Goal: Feedback & Contribution: Leave review/rating

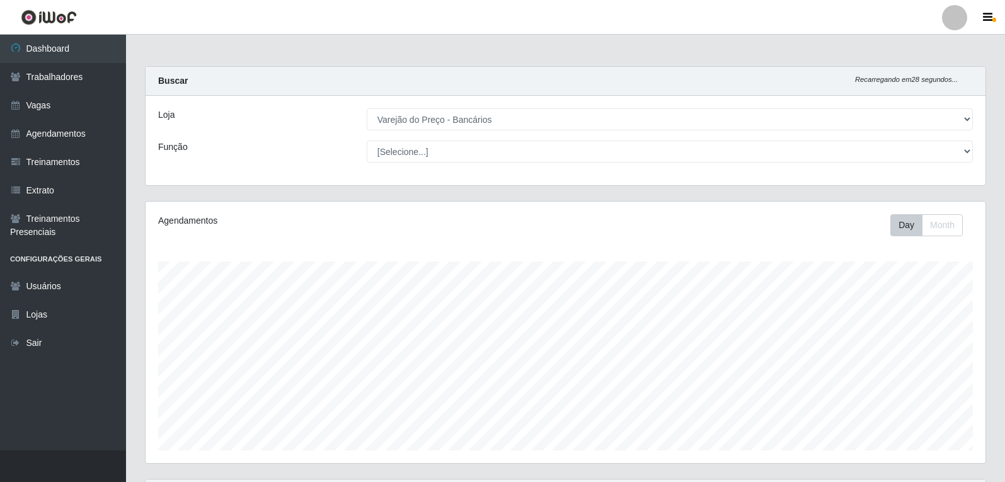
select select "157"
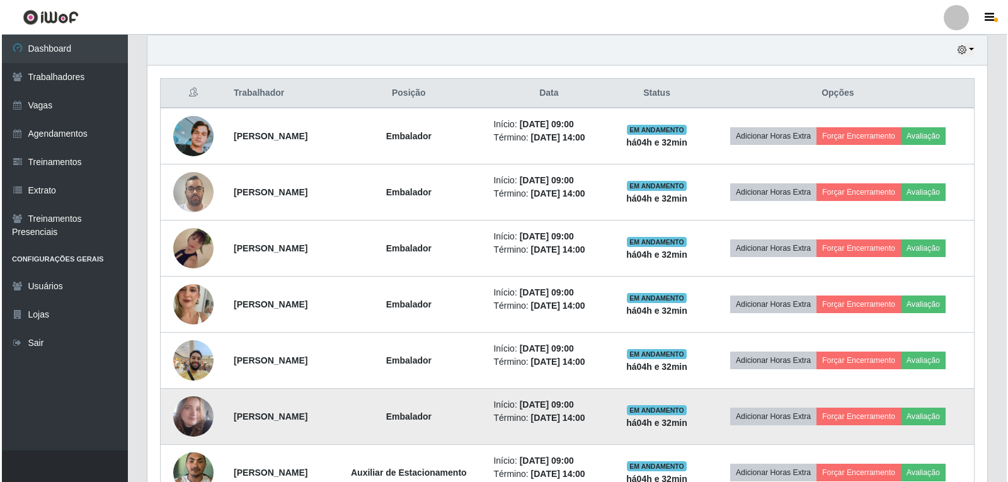
scroll to position [446, 0]
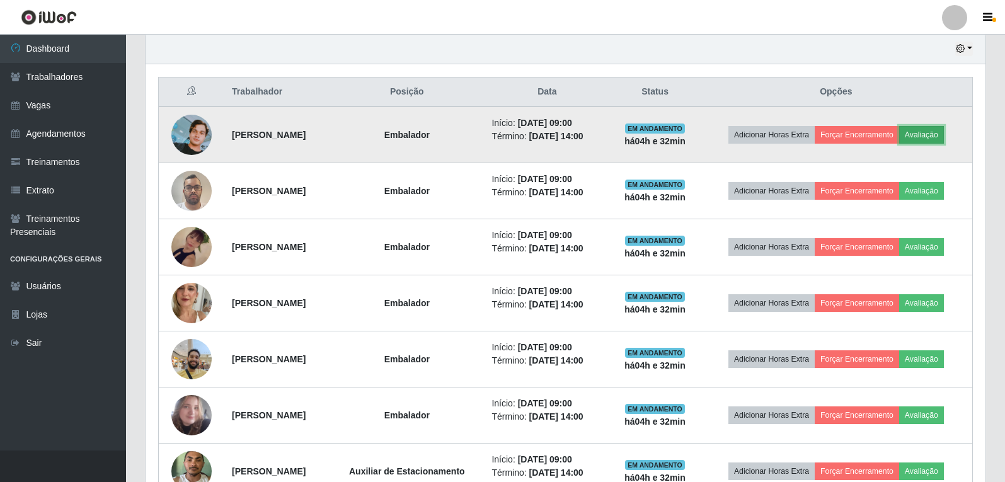
click at [943, 139] on button "Avaliação" at bounding box center [921, 135] width 45 height 18
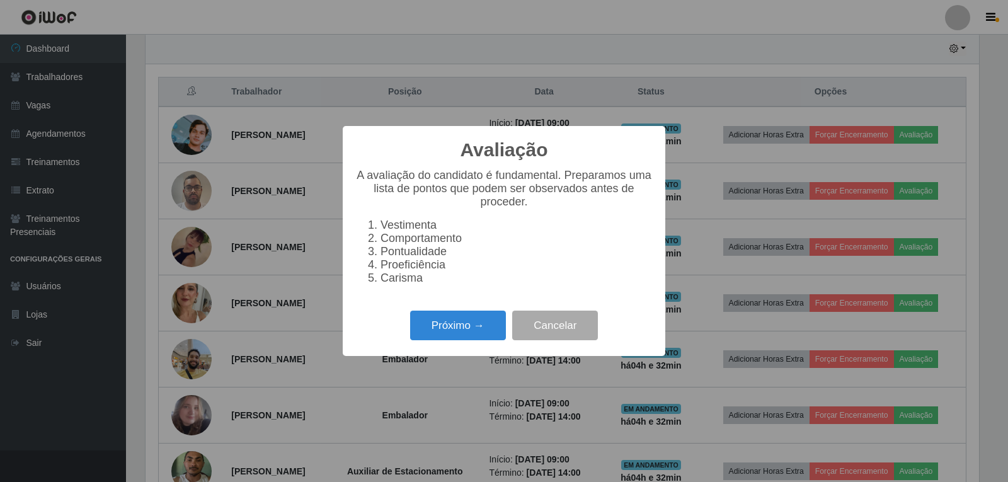
scroll to position [262, 834]
click at [493, 323] on button "Próximo →" at bounding box center [458, 326] width 96 height 30
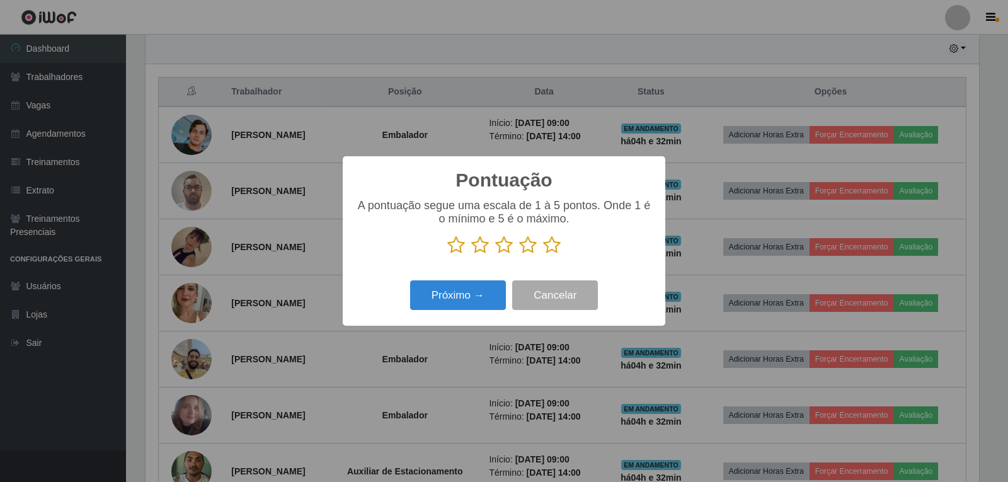
click at [555, 245] on icon at bounding box center [552, 245] width 18 height 19
click at [543, 255] on input "radio" at bounding box center [543, 255] width 0 height 0
click at [483, 306] on button "Próximo →" at bounding box center [458, 295] width 96 height 30
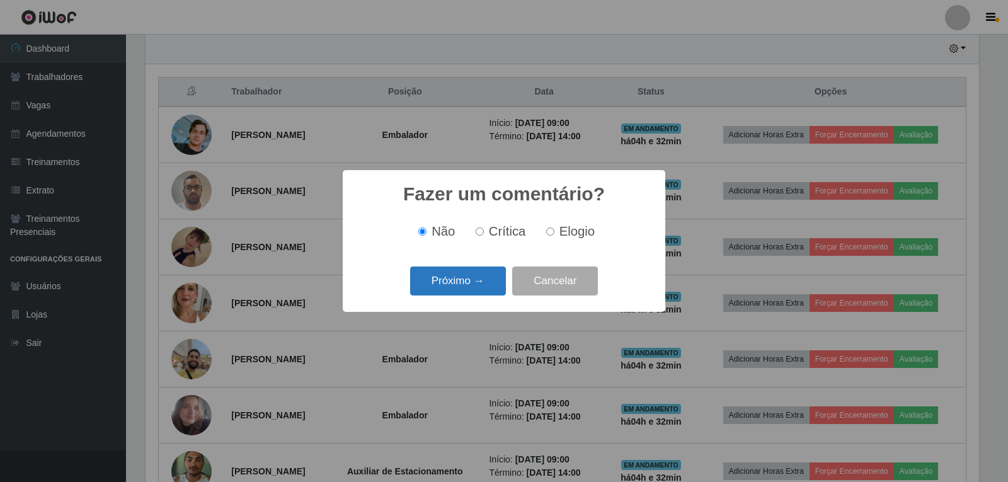
click at [486, 287] on button "Próximo →" at bounding box center [458, 282] width 96 height 30
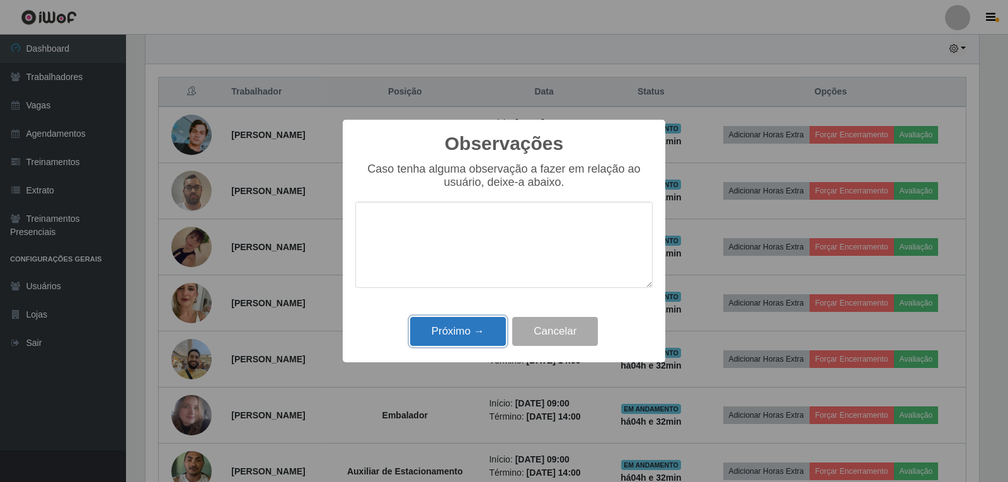
click at [472, 331] on button "Próximo →" at bounding box center [458, 332] width 96 height 30
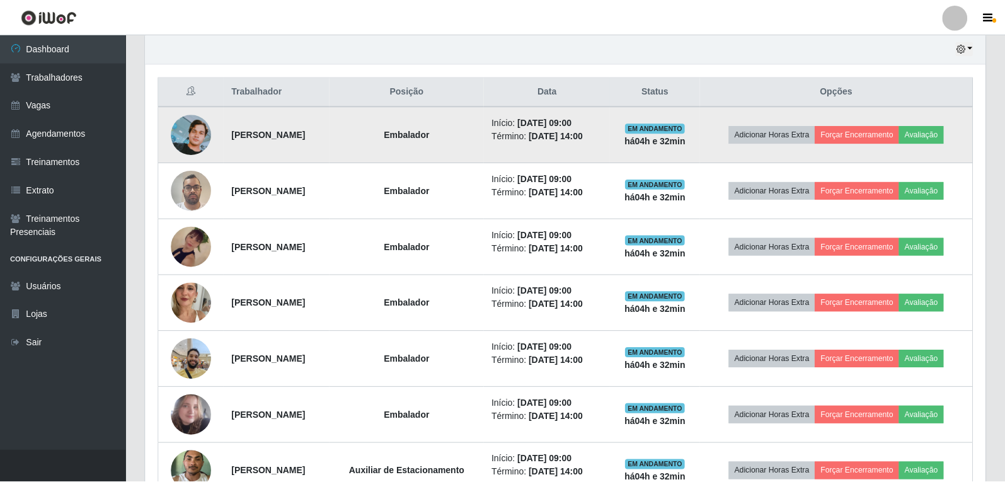
scroll to position [262, 840]
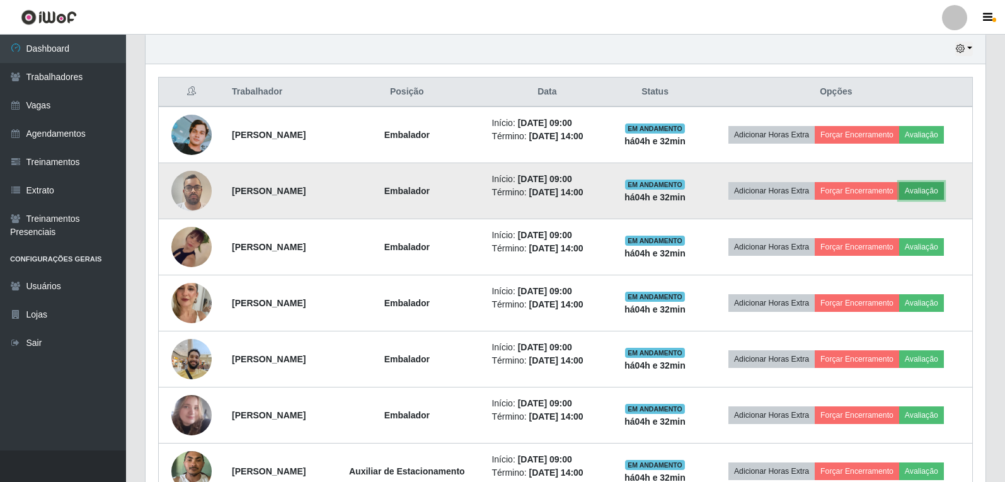
click at [944, 192] on button "Avaliação" at bounding box center [921, 191] width 45 height 18
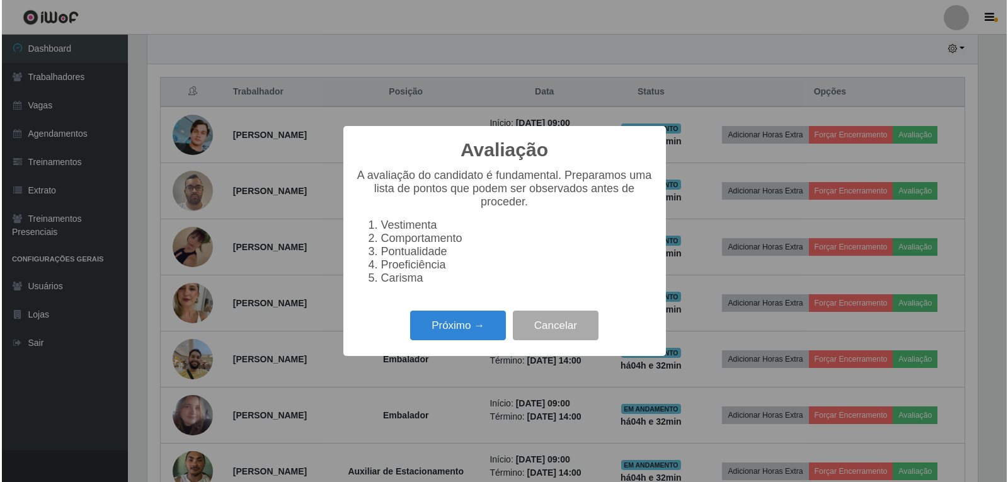
scroll to position [262, 834]
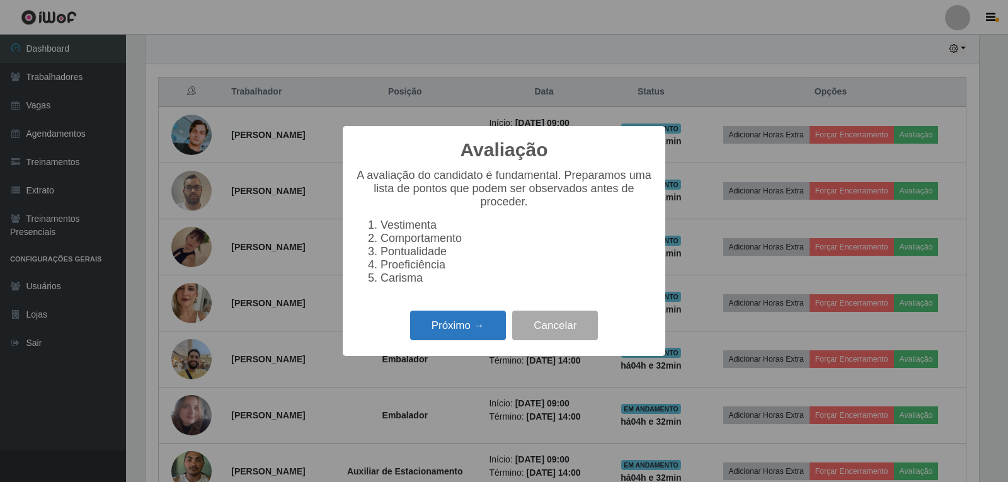
click at [487, 337] on button "Próximo →" at bounding box center [458, 326] width 96 height 30
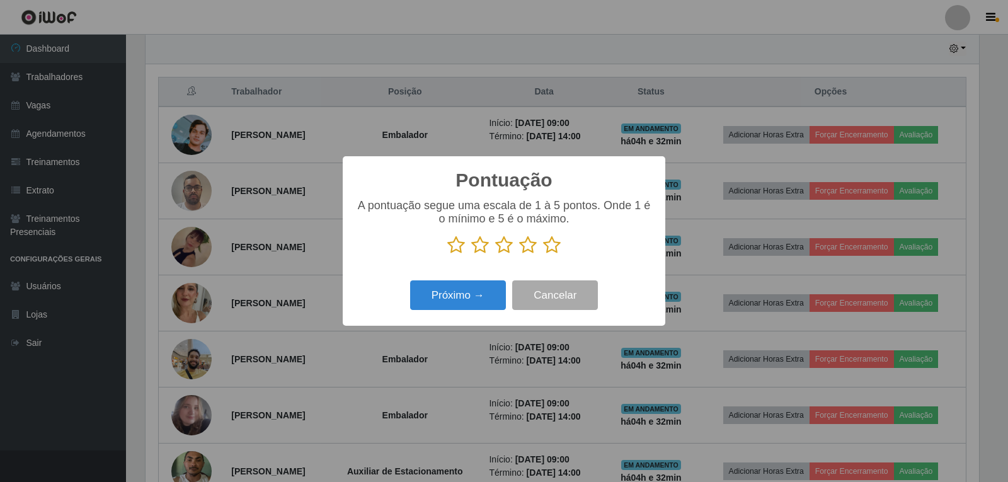
click at [549, 243] on icon at bounding box center [552, 245] width 18 height 19
click at [543, 255] on input "radio" at bounding box center [543, 255] width 0 height 0
click at [493, 288] on button "Próximo →" at bounding box center [458, 295] width 96 height 30
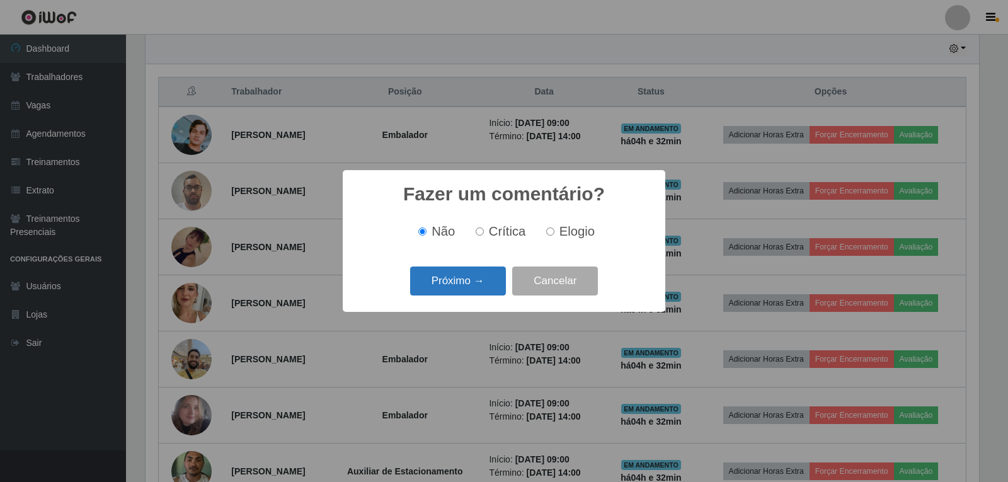
click at [490, 282] on button "Próximo →" at bounding box center [458, 282] width 96 height 30
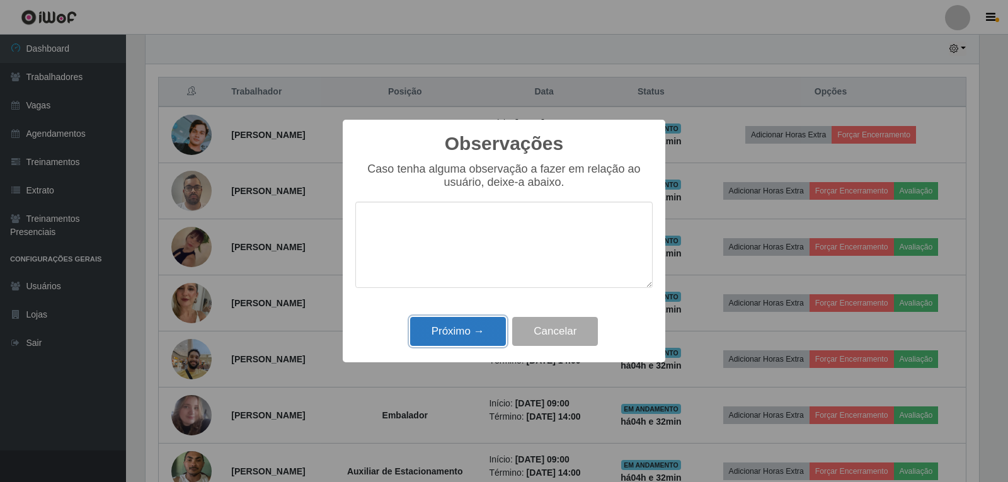
click at [457, 326] on button "Próximo →" at bounding box center [458, 332] width 96 height 30
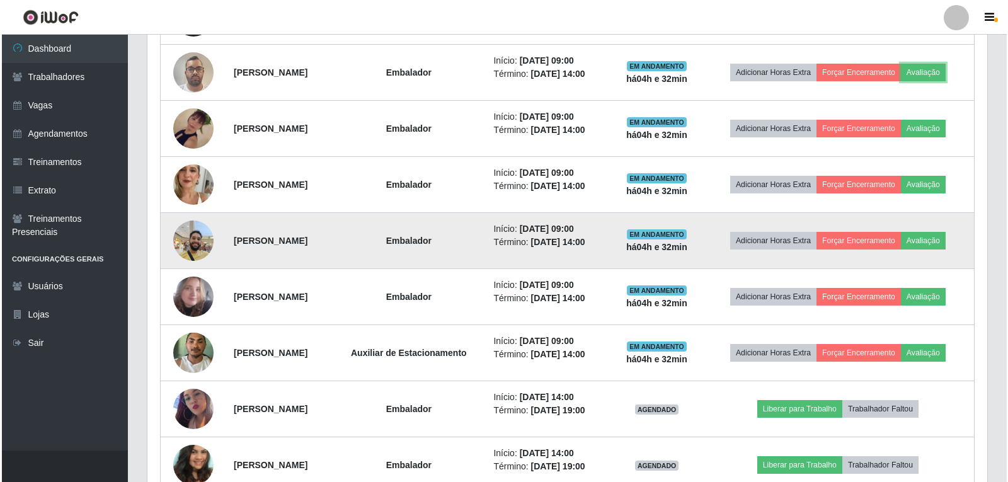
scroll to position [572, 0]
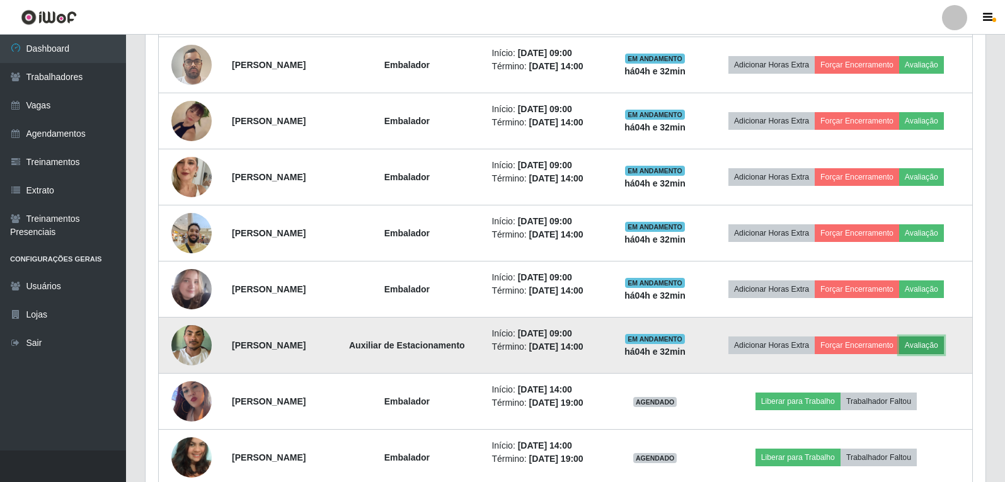
click at [941, 341] on button "Avaliação" at bounding box center [921, 345] width 45 height 18
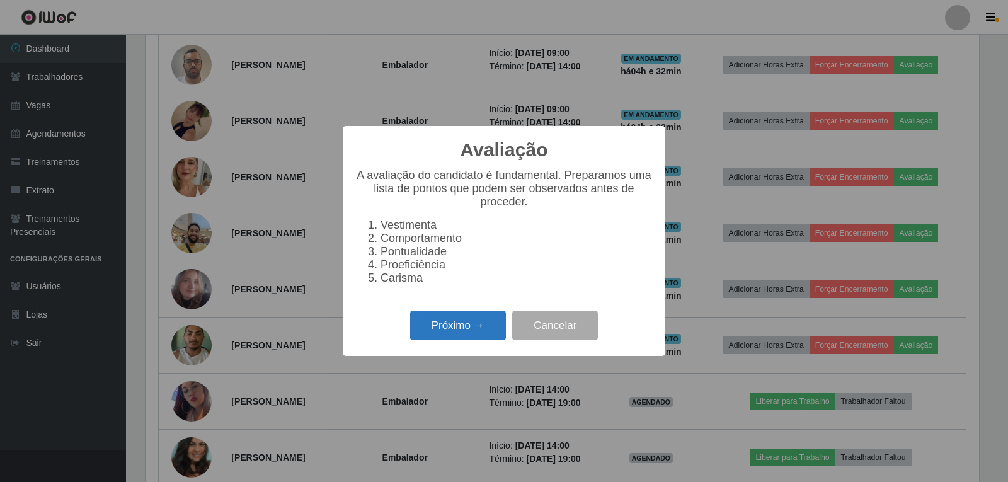
click at [468, 326] on button "Próximo →" at bounding box center [458, 326] width 96 height 30
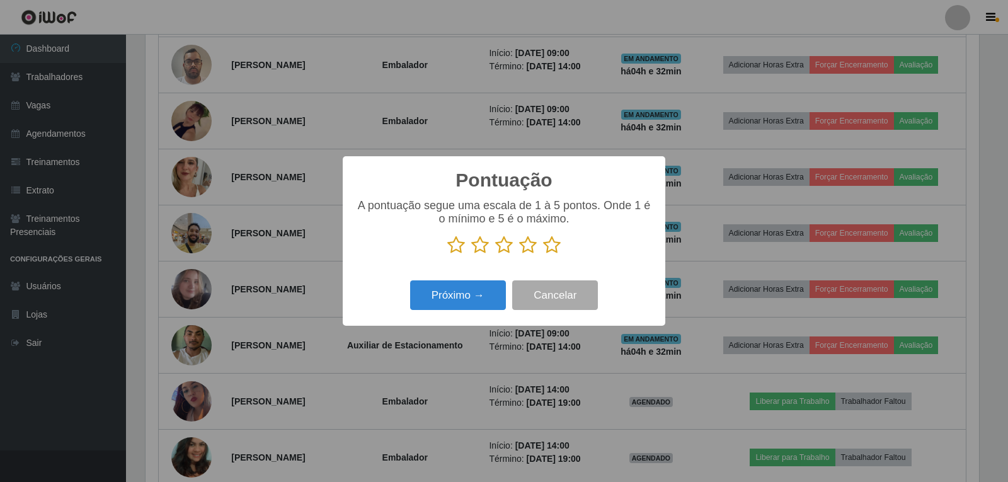
scroll to position [629874, 629302]
click at [553, 255] on icon at bounding box center [552, 245] width 18 height 19
click at [543, 255] on input "radio" at bounding box center [543, 255] width 0 height 0
click at [495, 292] on button "Próximo →" at bounding box center [458, 295] width 96 height 30
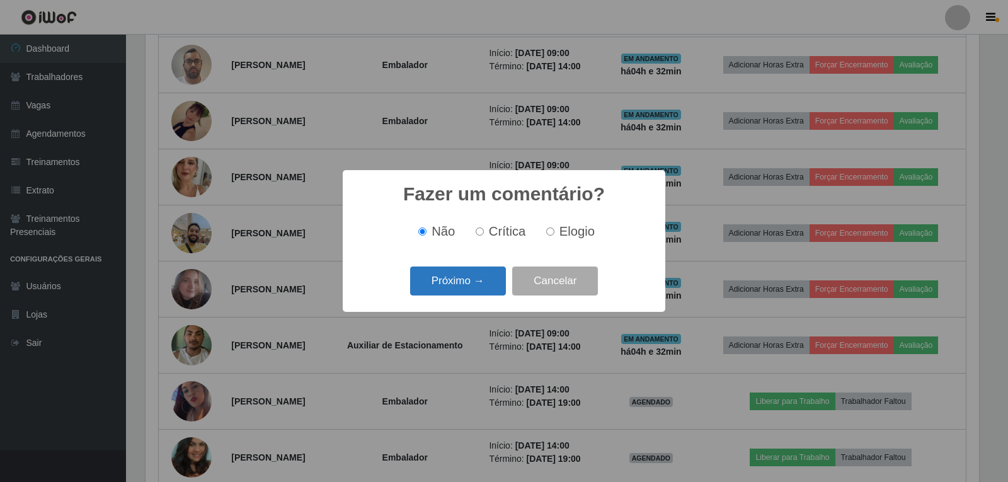
click at [490, 279] on button "Próximo →" at bounding box center [458, 282] width 96 height 30
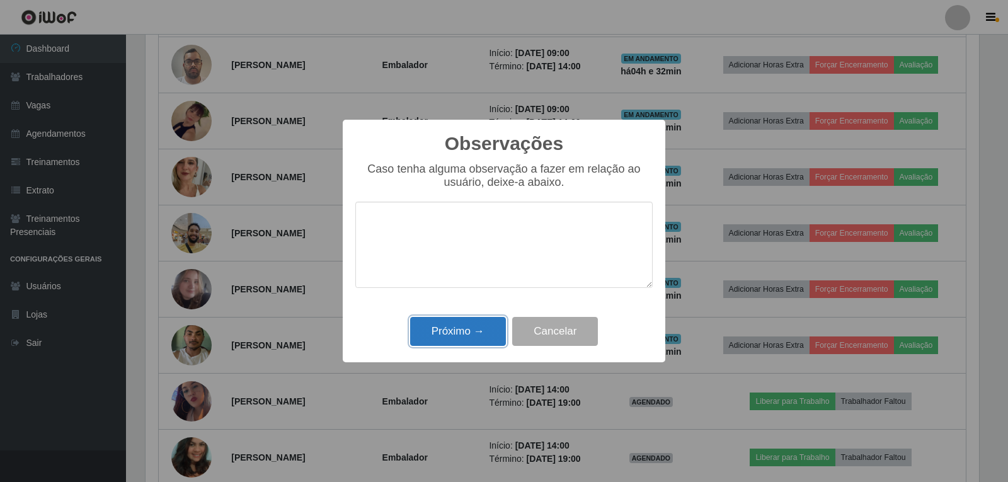
click at [480, 328] on button "Próximo →" at bounding box center [458, 332] width 96 height 30
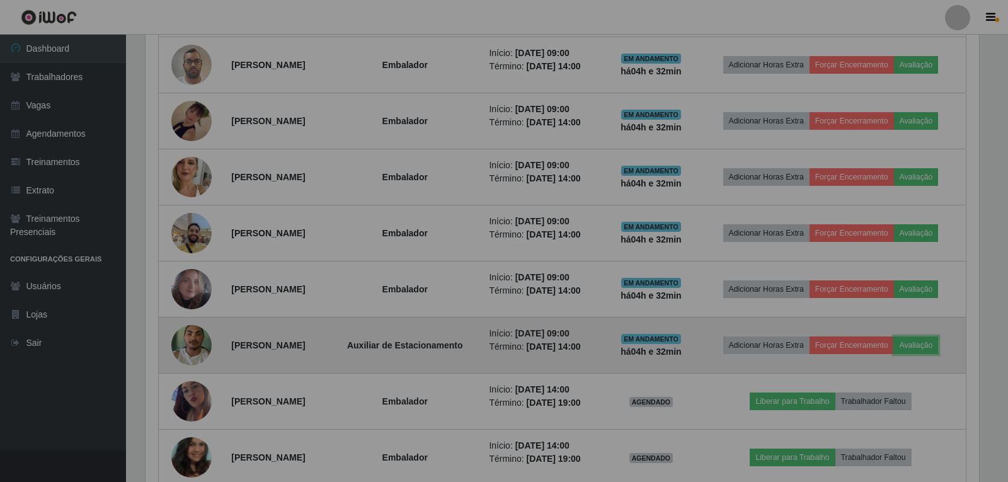
scroll to position [262, 840]
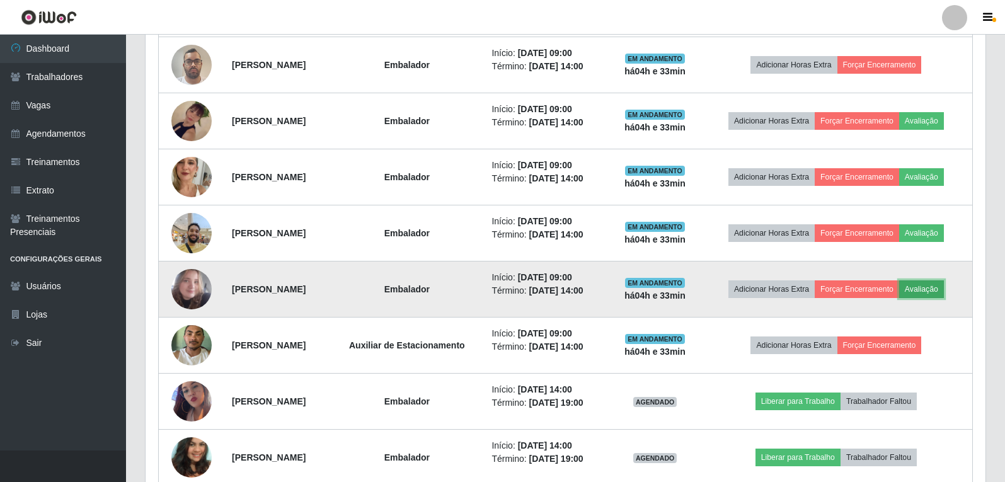
click at [934, 290] on button "Avaliação" at bounding box center [921, 289] width 45 height 18
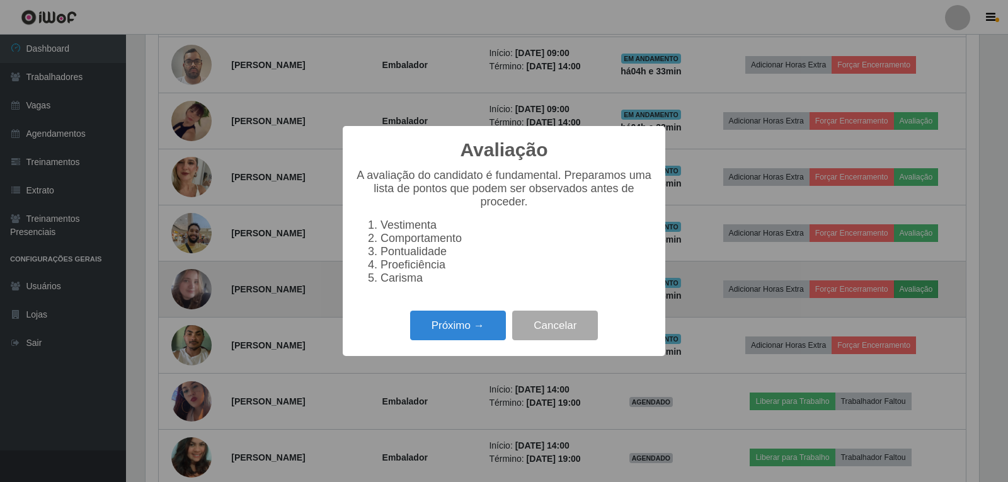
scroll to position [262, 834]
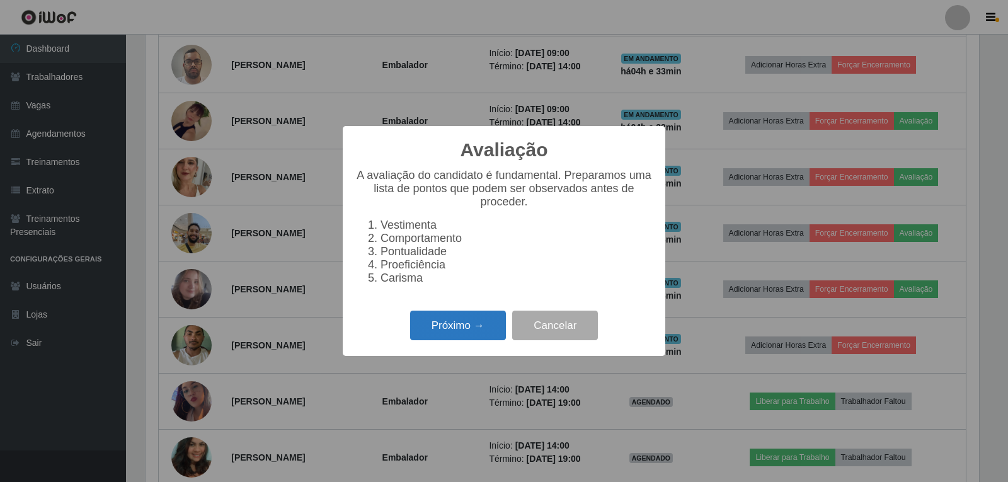
click at [428, 328] on button "Próximo →" at bounding box center [458, 326] width 96 height 30
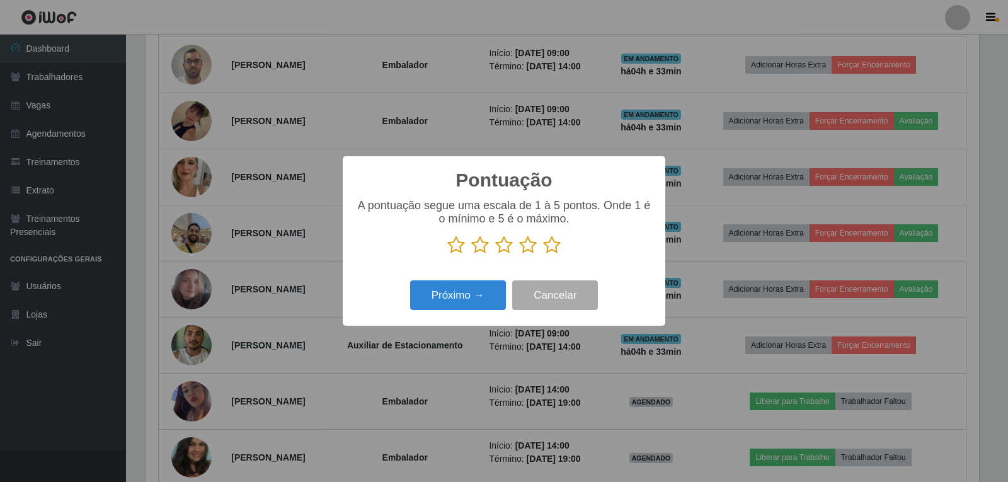
click at [556, 241] on icon at bounding box center [552, 245] width 18 height 19
click at [543, 255] on input "radio" at bounding box center [543, 255] width 0 height 0
click at [491, 292] on button "Próximo →" at bounding box center [458, 295] width 96 height 30
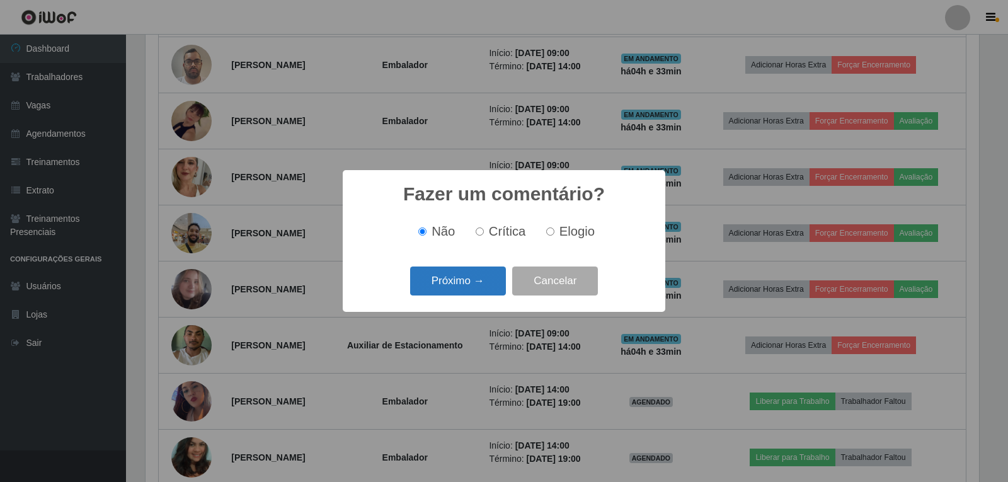
click at [476, 275] on button "Próximo →" at bounding box center [458, 282] width 96 height 30
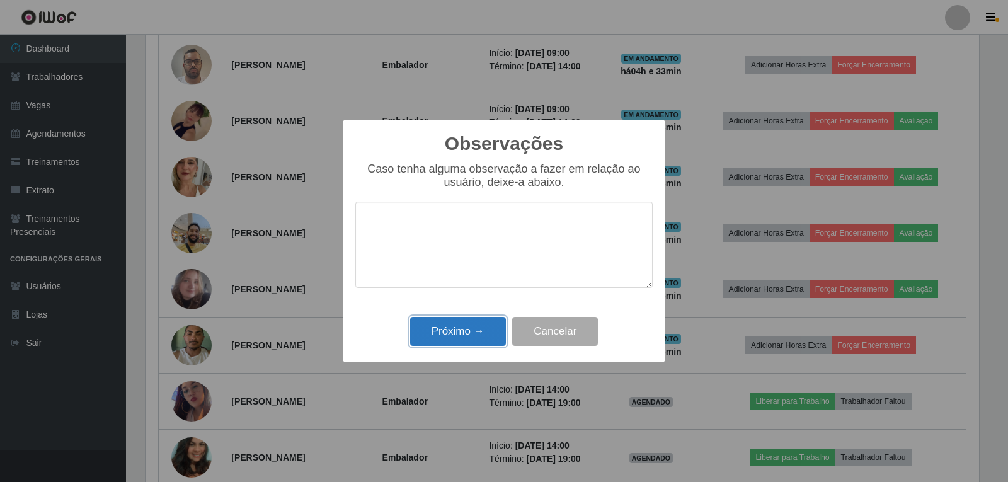
click at [471, 335] on button "Próximo →" at bounding box center [458, 332] width 96 height 30
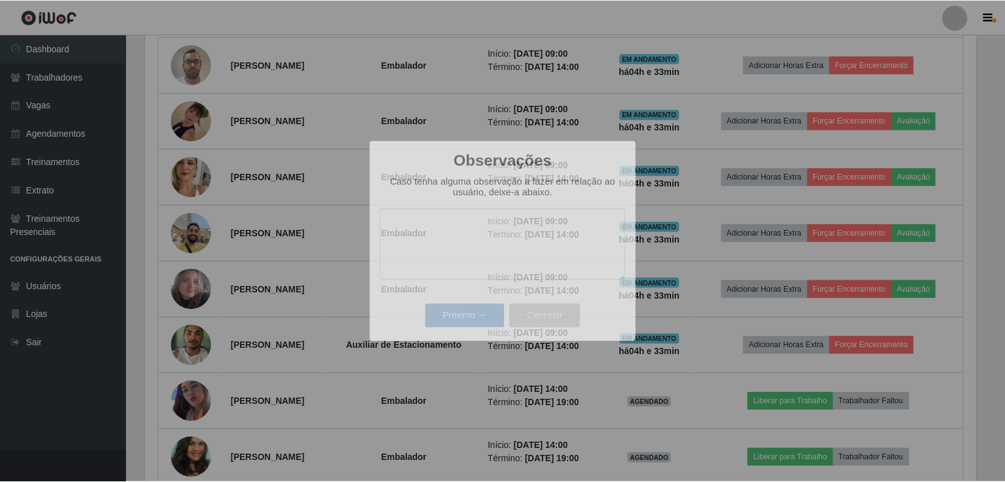
scroll to position [262, 840]
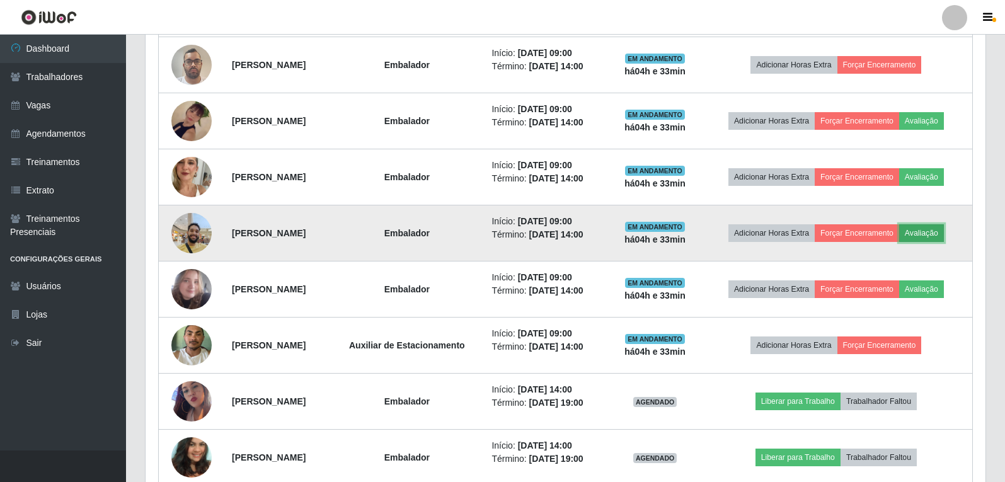
click at [944, 234] on button "Avaliação" at bounding box center [921, 233] width 45 height 18
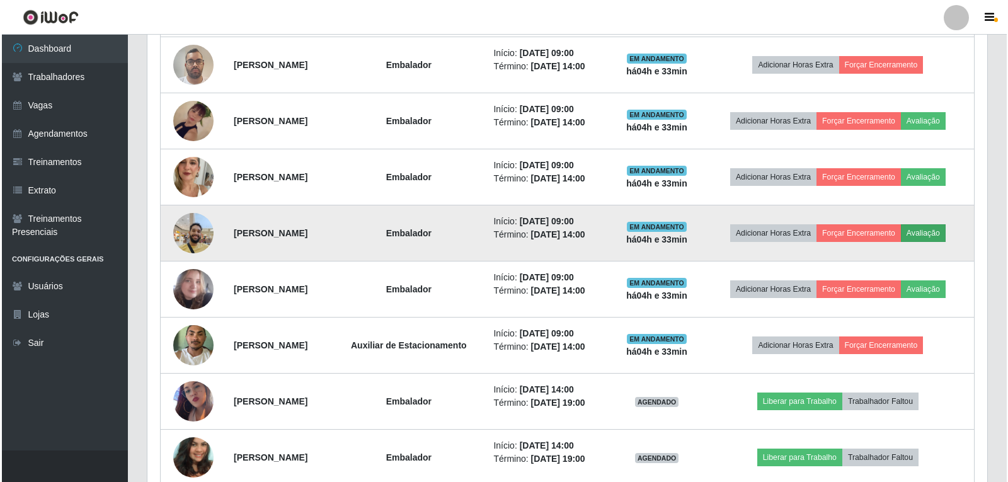
scroll to position [262, 834]
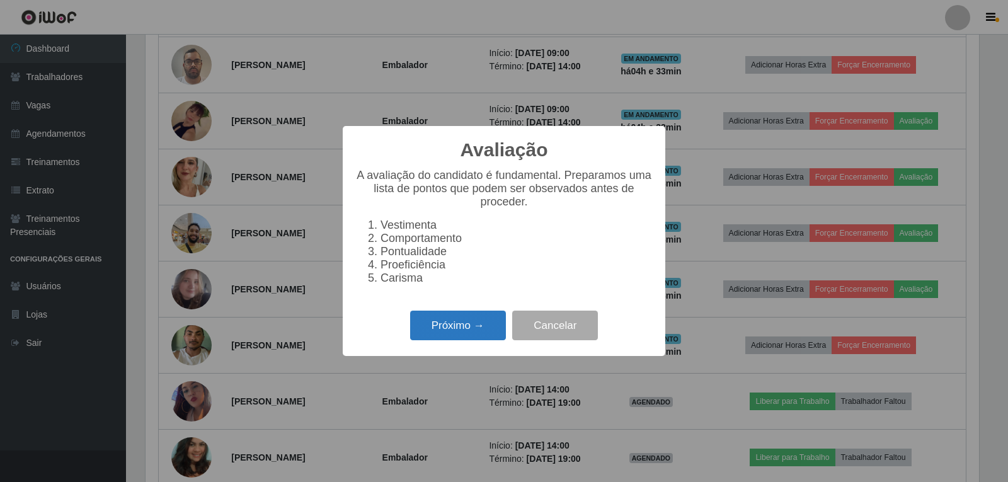
click at [490, 326] on button "Próximo →" at bounding box center [458, 326] width 96 height 30
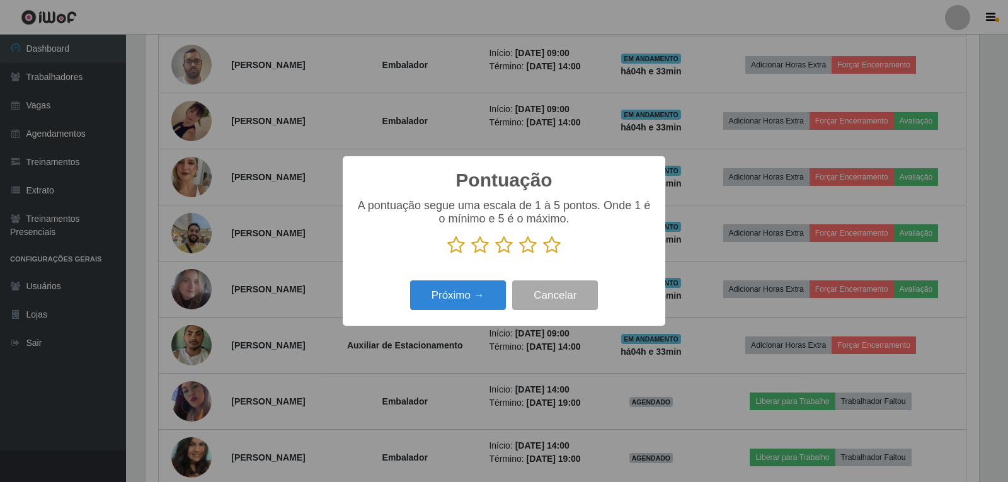
scroll to position [629874, 629302]
click at [548, 246] on icon at bounding box center [552, 245] width 18 height 19
click at [543, 255] on input "radio" at bounding box center [543, 255] width 0 height 0
click at [481, 289] on button "Próximo →" at bounding box center [458, 295] width 96 height 30
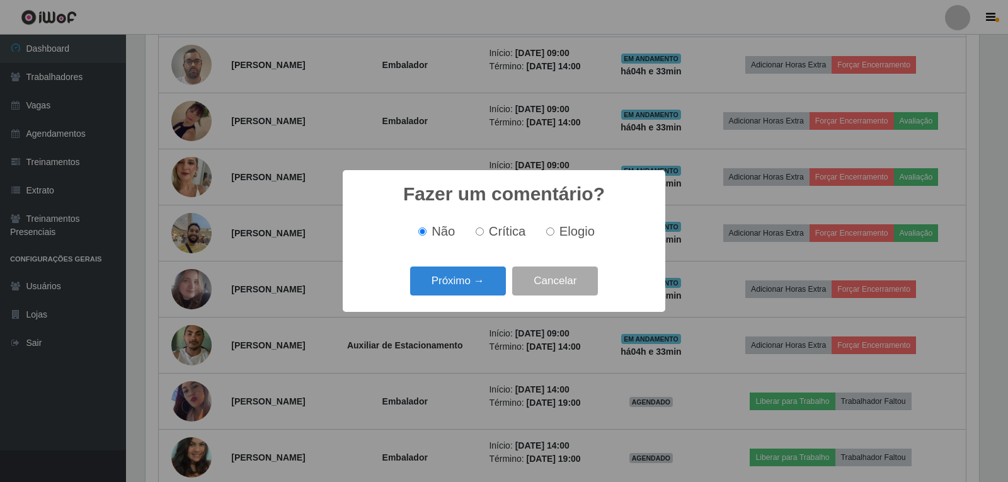
click at [563, 234] on span "Elogio" at bounding box center [577, 231] width 35 height 14
click at [555, 234] on input "Elogio" at bounding box center [550, 231] width 8 height 8
radio input "true"
click at [486, 277] on button "Próximo →" at bounding box center [458, 282] width 96 height 30
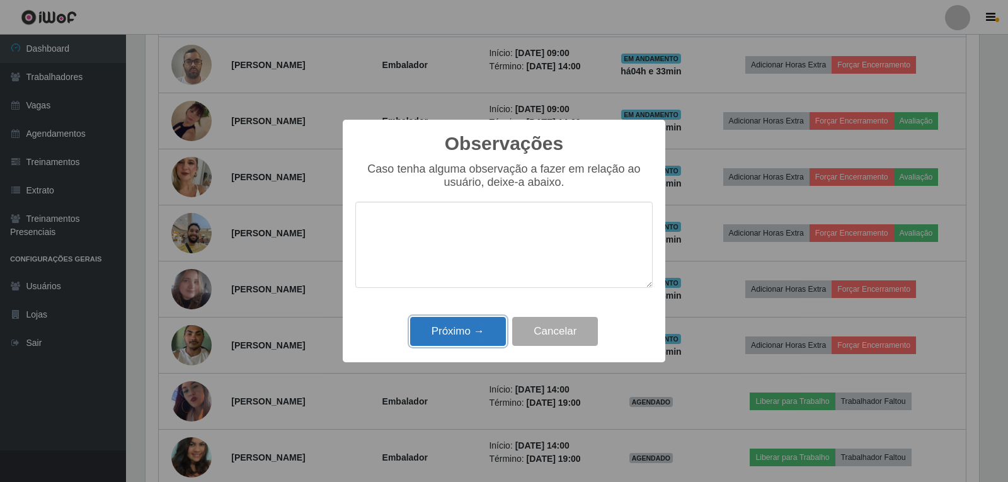
click at [481, 328] on button "Próximo →" at bounding box center [458, 332] width 96 height 30
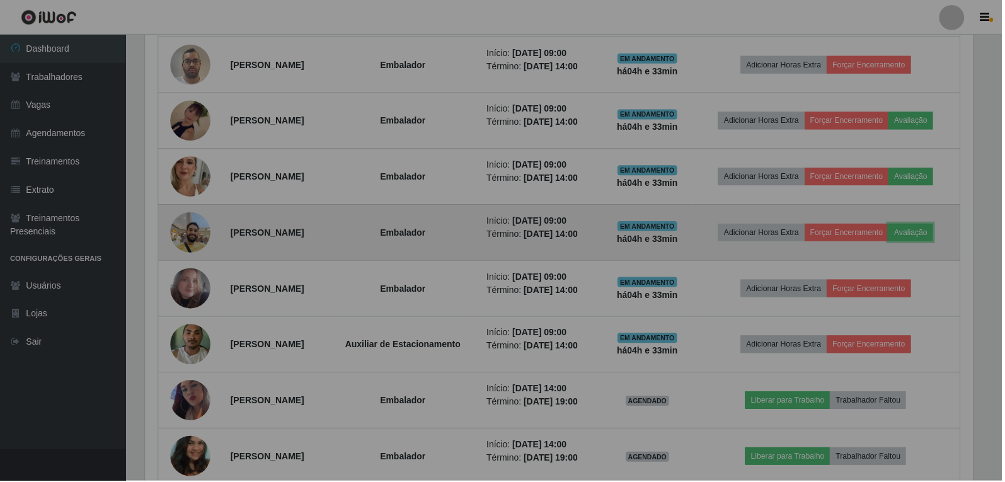
scroll to position [262, 840]
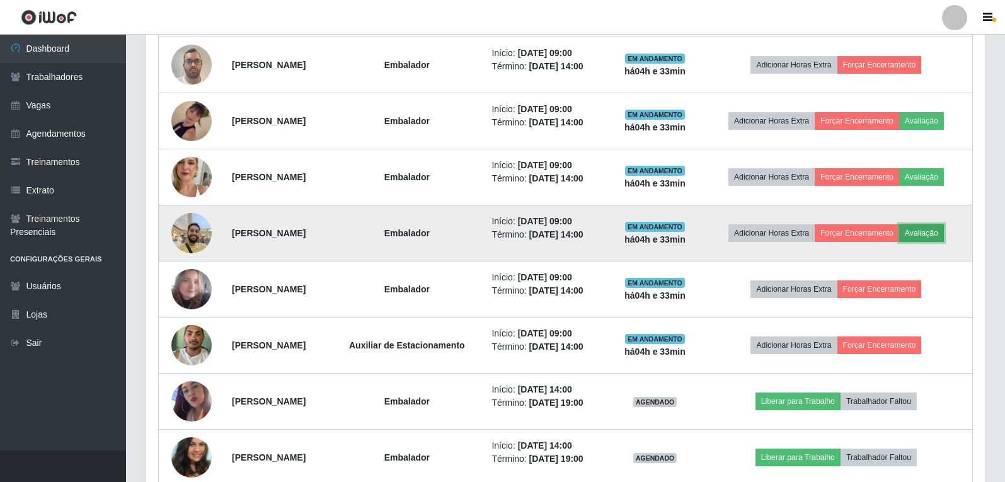
click at [944, 228] on button "Avaliação" at bounding box center [921, 233] width 45 height 18
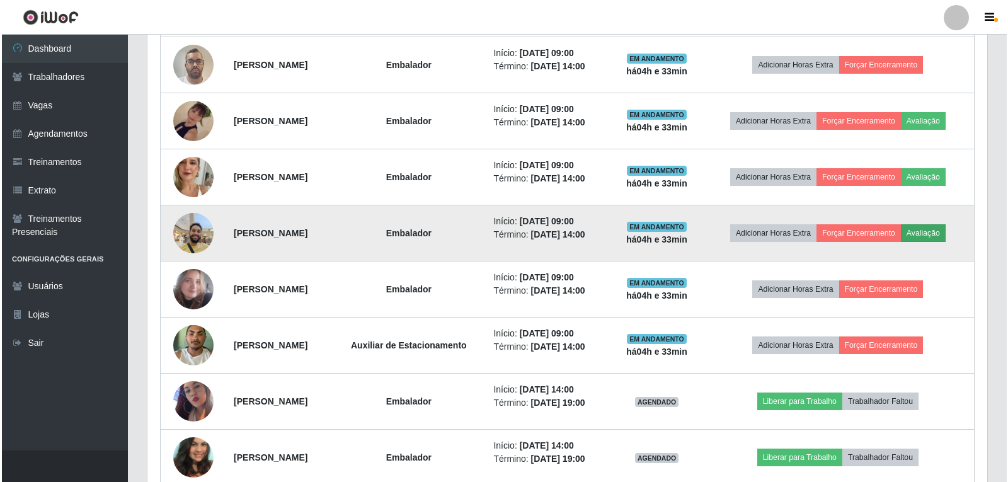
scroll to position [262, 834]
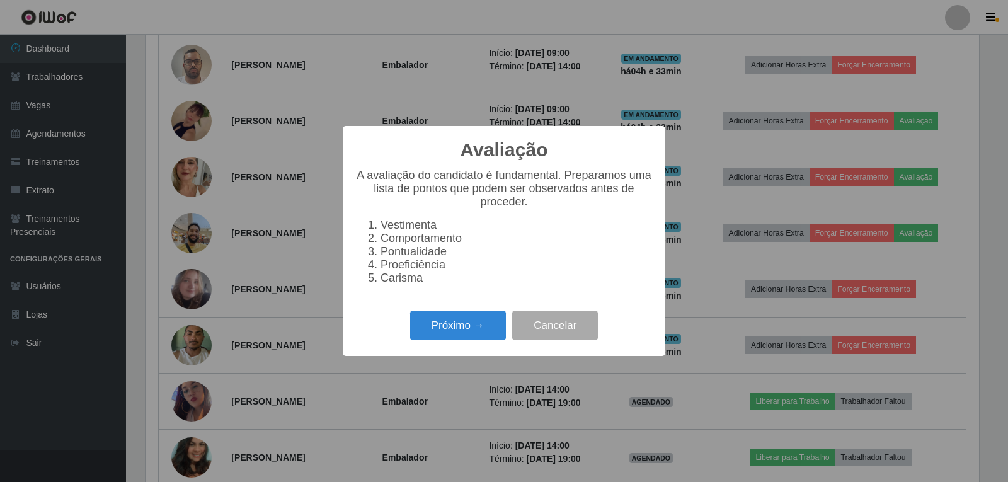
click at [938, 171] on div "Avaliação × A avaliação do candidato é fundamental. Preparamos uma lista de pon…" at bounding box center [504, 241] width 1008 height 482
click at [475, 321] on button "Próximo →" at bounding box center [458, 326] width 96 height 30
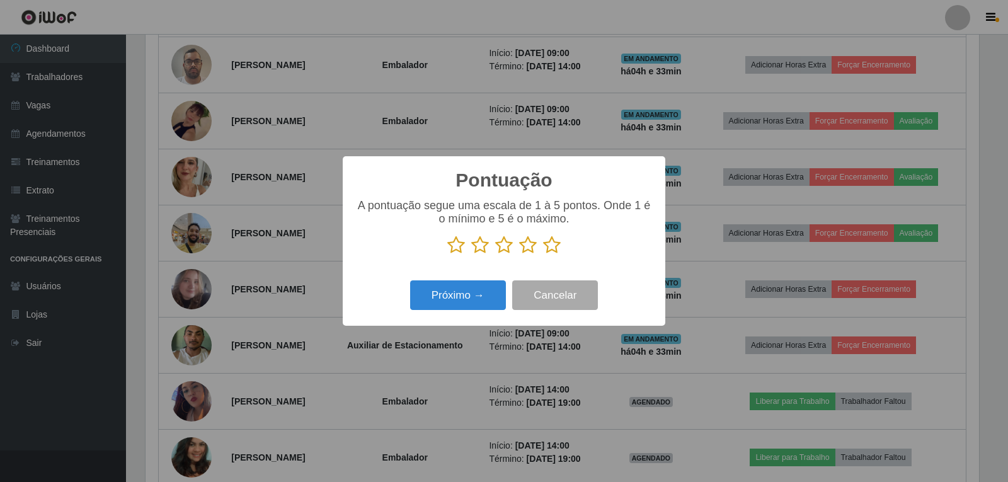
scroll to position [629874, 629302]
click at [557, 241] on icon at bounding box center [552, 245] width 18 height 19
click at [543, 255] on input "radio" at bounding box center [543, 255] width 0 height 0
click at [492, 295] on button "Próximo →" at bounding box center [458, 295] width 96 height 30
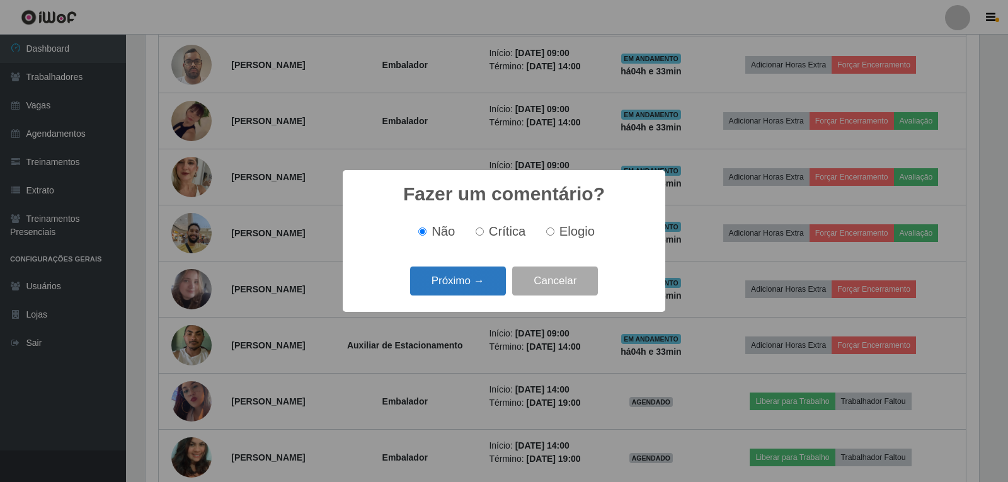
click at [488, 290] on button "Próximo →" at bounding box center [458, 282] width 96 height 30
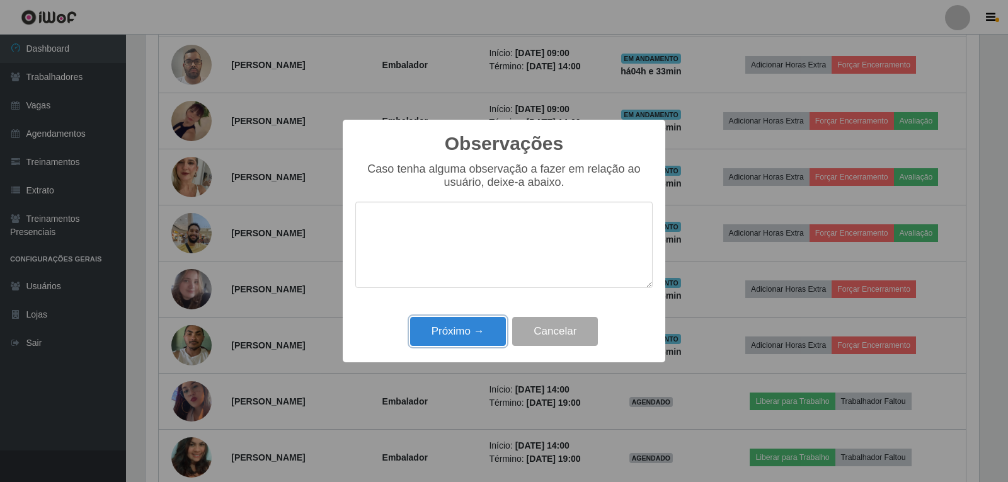
drag, startPoint x: 485, startPoint y: 321, endPoint x: 543, endPoint y: 283, distance: 70.1
click at [485, 321] on button "Próximo →" at bounding box center [458, 332] width 96 height 30
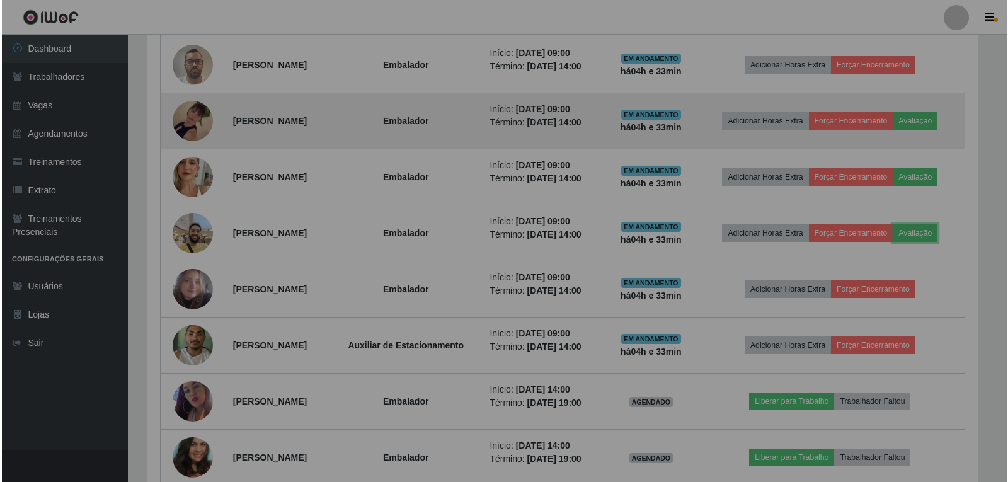
scroll to position [262, 840]
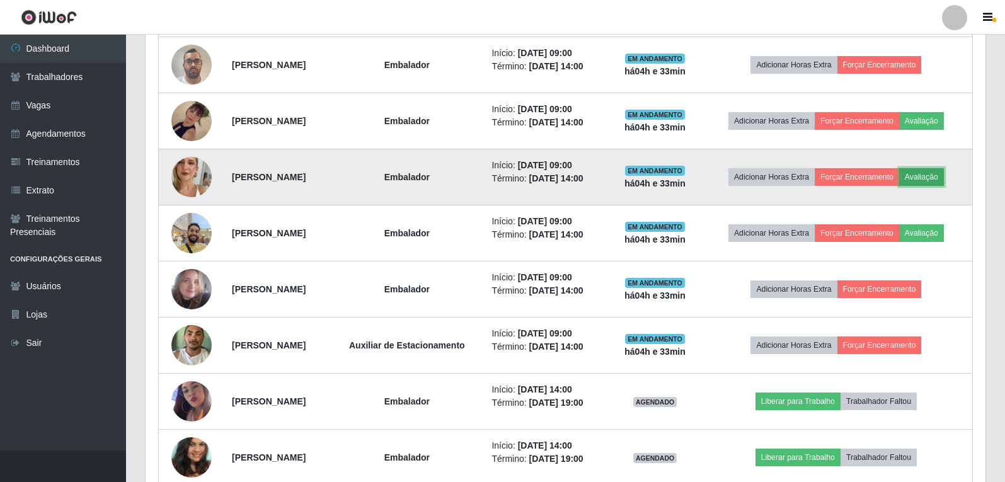
click at [943, 176] on button "Avaliação" at bounding box center [921, 177] width 45 height 18
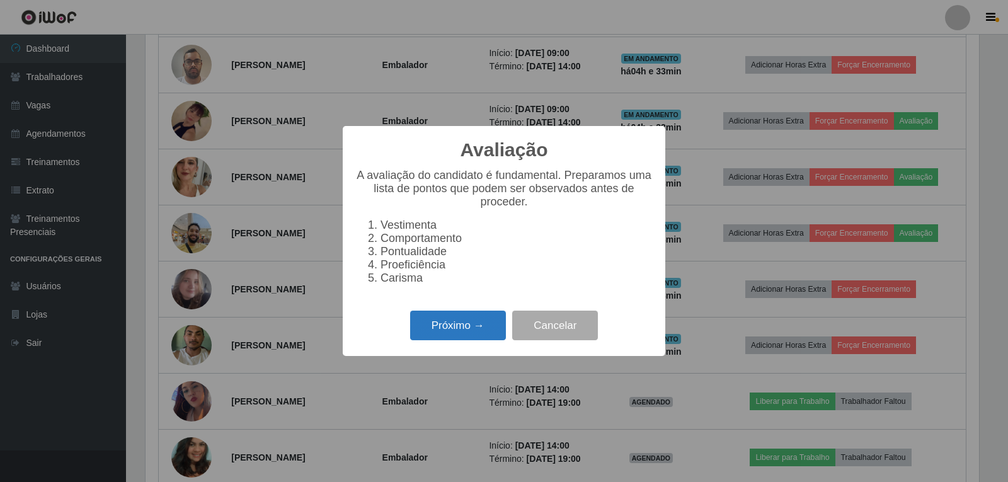
click at [492, 325] on button "Próximo →" at bounding box center [458, 326] width 96 height 30
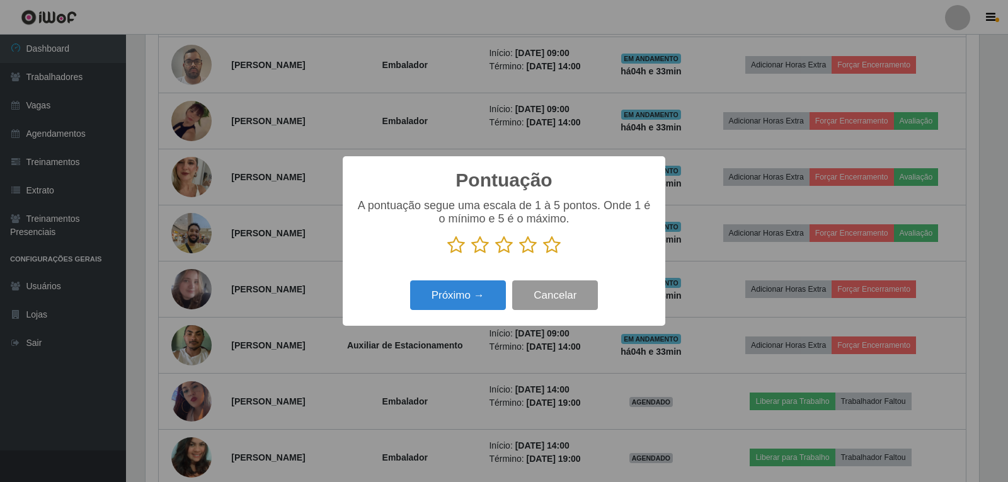
scroll to position [629874, 629302]
click at [556, 244] on icon at bounding box center [552, 245] width 18 height 19
click at [543, 255] on input "radio" at bounding box center [543, 255] width 0 height 0
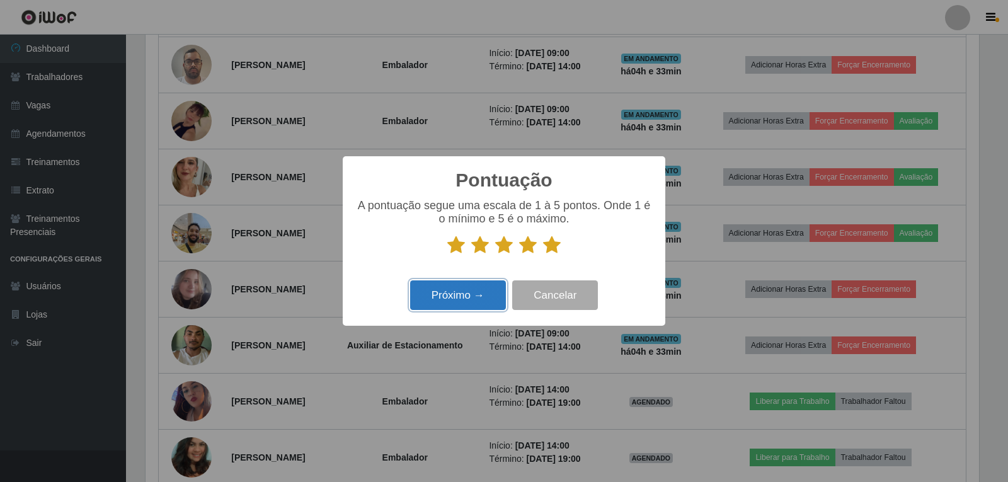
click at [463, 303] on button "Próximo →" at bounding box center [458, 295] width 96 height 30
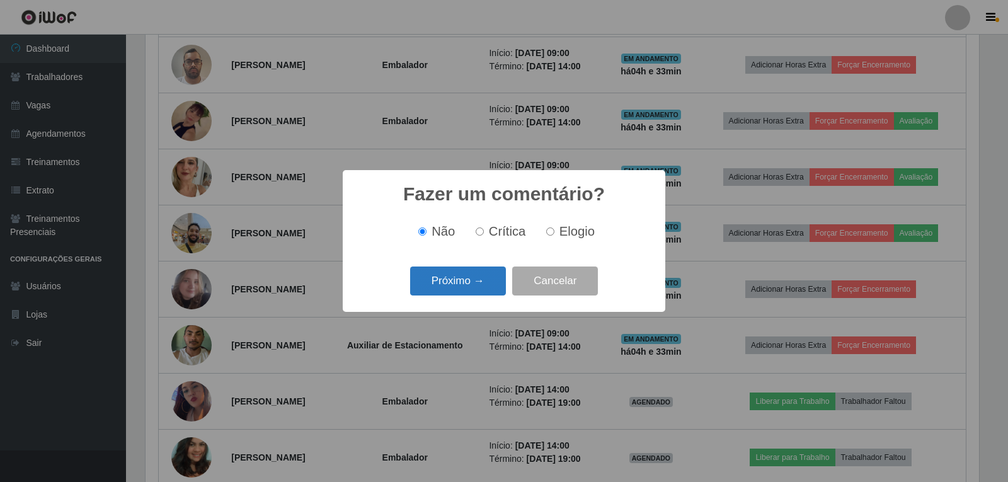
click at [486, 272] on button "Próximo →" at bounding box center [458, 282] width 96 height 30
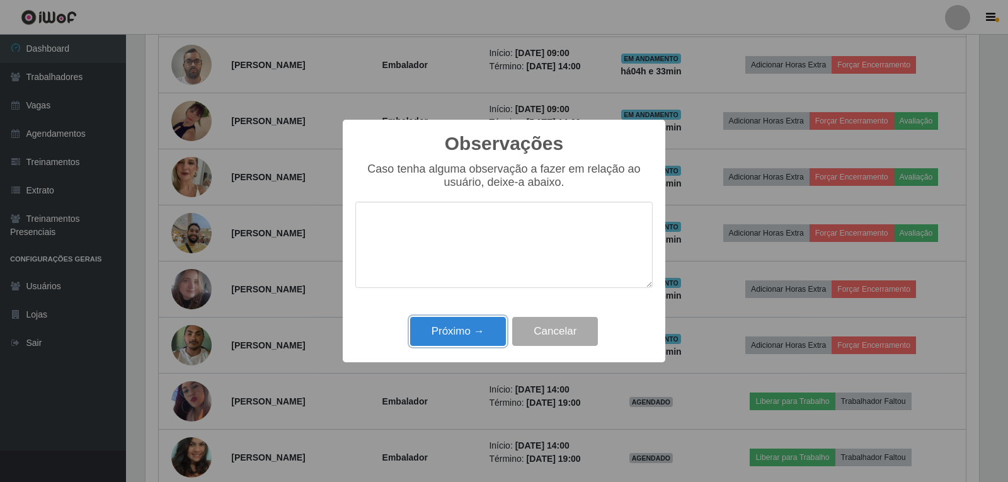
drag, startPoint x: 480, startPoint y: 331, endPoint x: 499, endPoint y: 322, distance: 20.9
click at [480, 331] on button "Próximo →" at bounding box center [458, 332] width 96 height 30
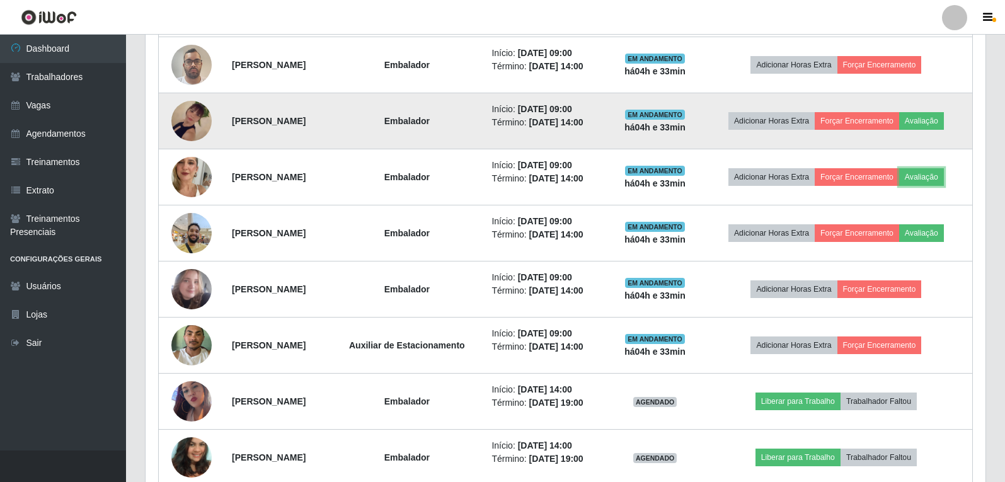
scroll to position [262, 840]
click at [944, 120] on button "Avaliação" at bounding box center [921, 121] width 45 height 18
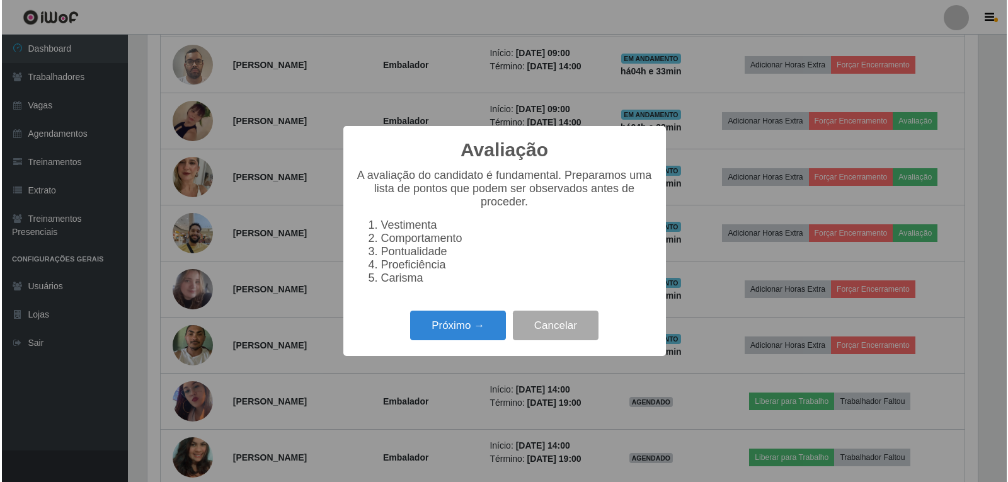
scroll to position [262, 834]
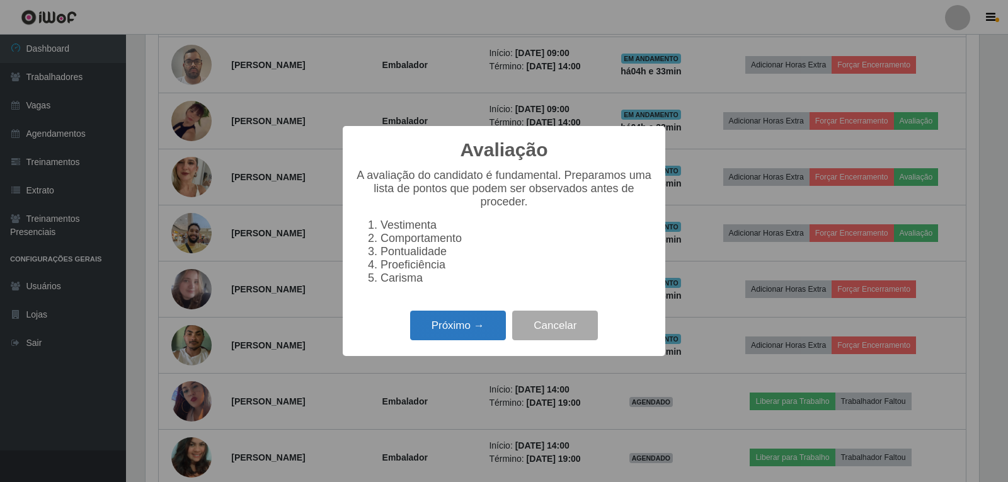
click at [477, 335] on button "Próximo →" at bounding box center [458, 326] width 96 height 30
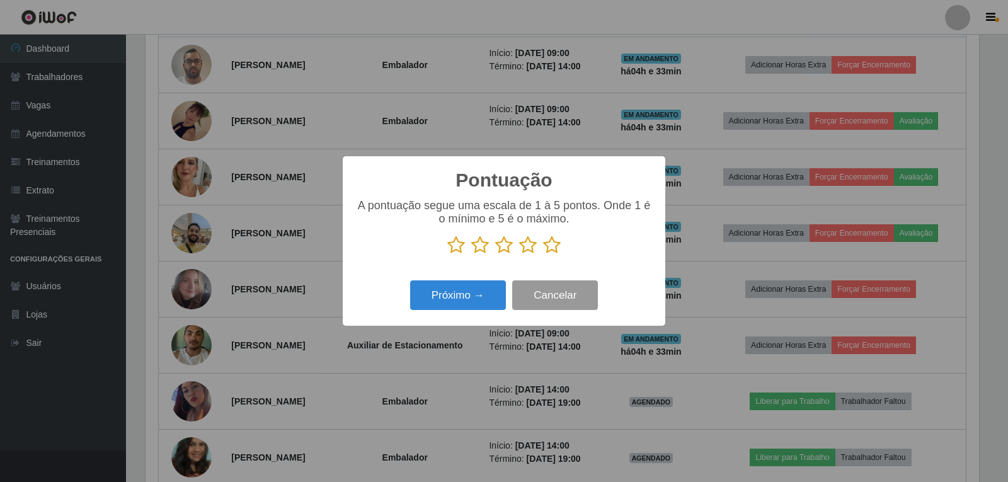
scroll to position [629874, 629302]
click at [554, 244] on icon at bounding box center [552, 245] width 18 height 19
click at [543, 255] on input "radio" at bounding box center [543, 255] width 0 height 0
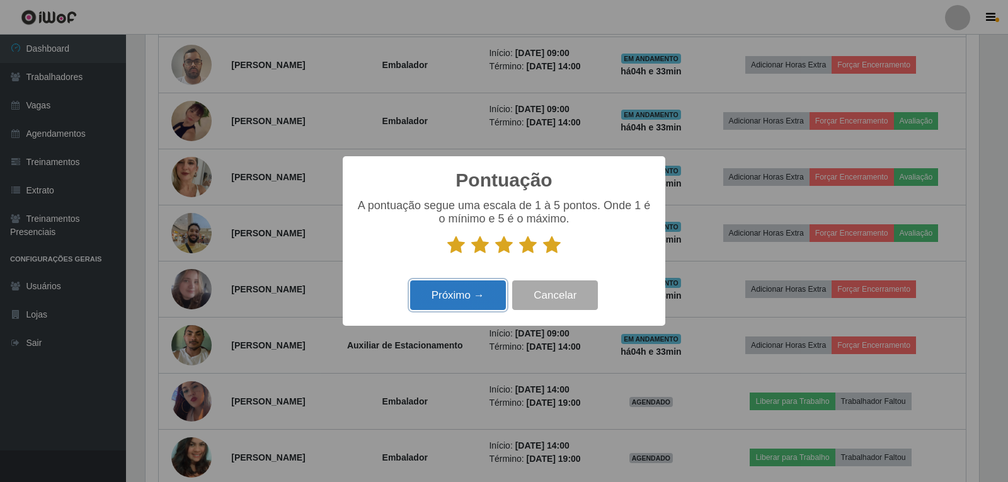
click at [469, 298] on button "Próximo →" at bounding box center [458, 295] width 96 height 30
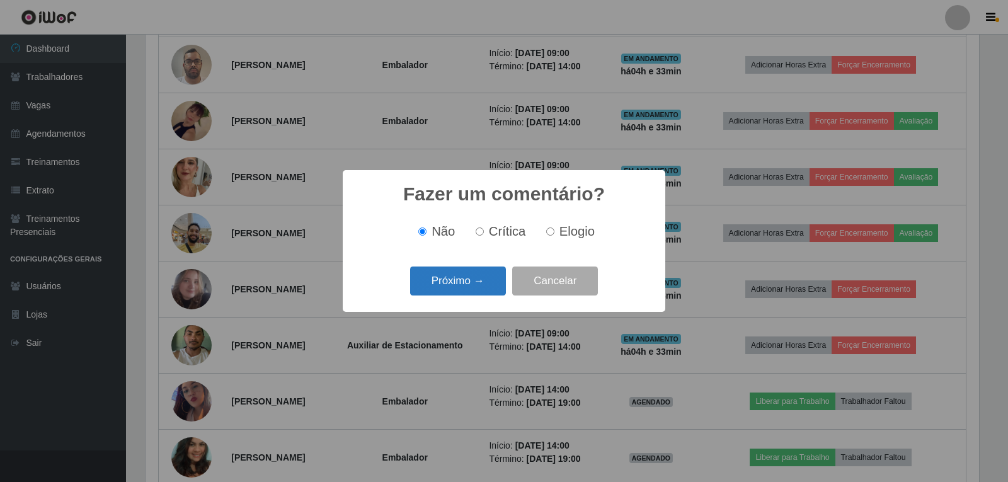
click at [499, 275] on button "Próximo →" at bounding box center [458, 282] width 96 height 30
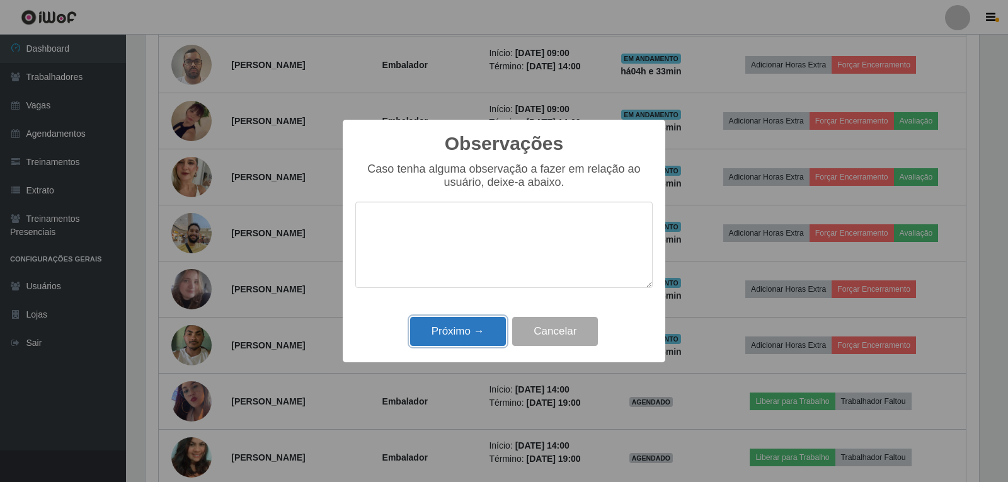
click at [493, 325] on button "Próximo →" at bounding box center [458, 332] width 96 height 30
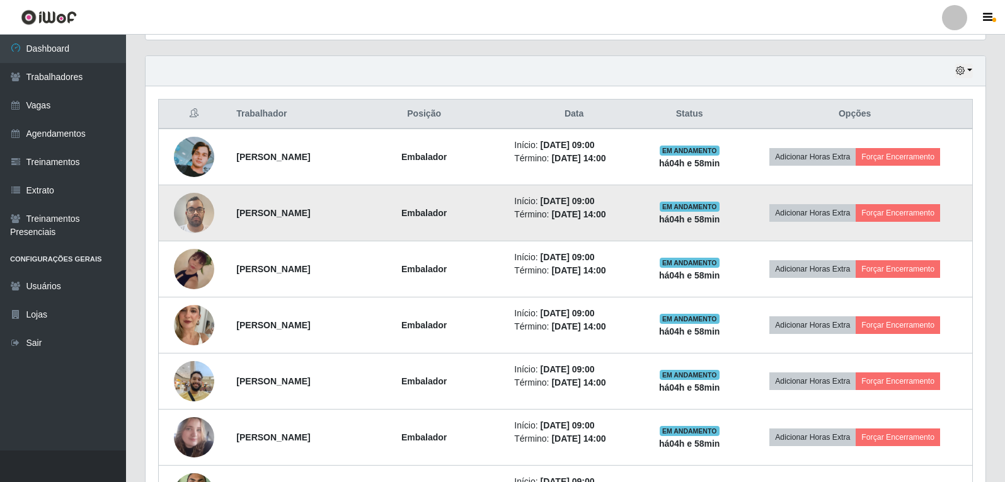
scroll to position [446, 0]
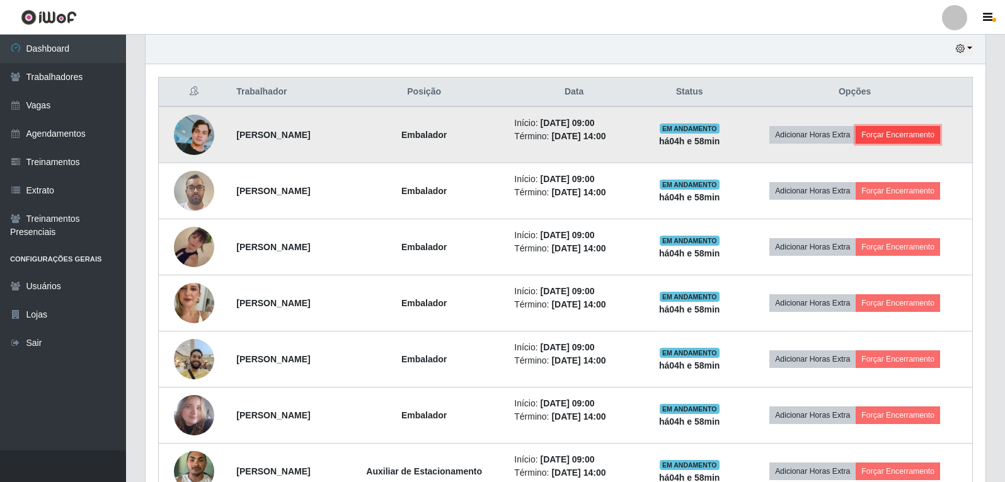
click at [932, 140] on button "Forçar Encerramento" at bounding box center [898, 135] width 84 height 18
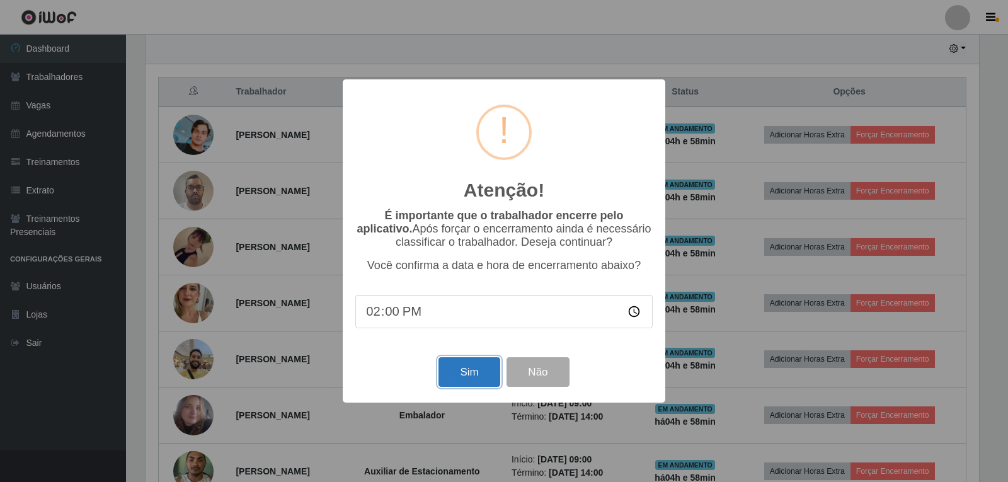
click at [487, 378] on button "Sim" at bounding box center [469, 372] width 61 height 30
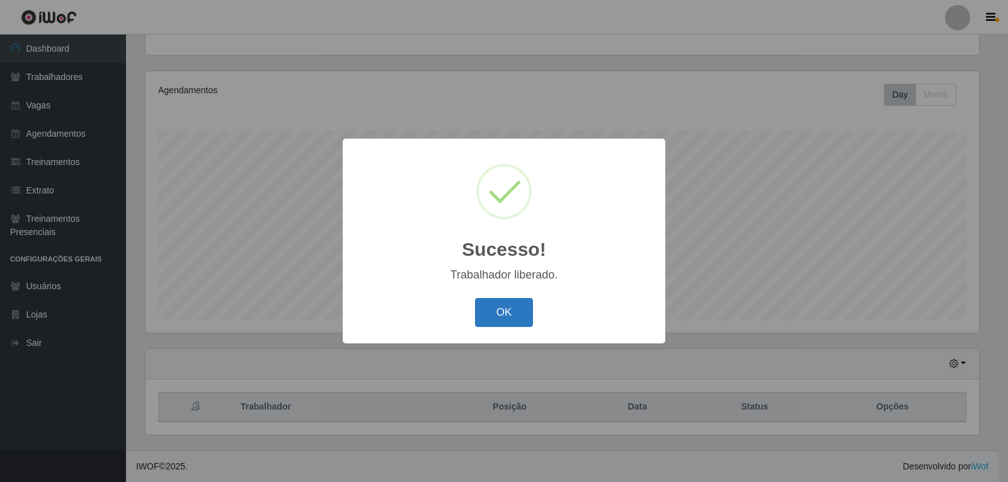
click at [513, 314] on button "OK" at bounding box center [504, 313] width 59 height 30
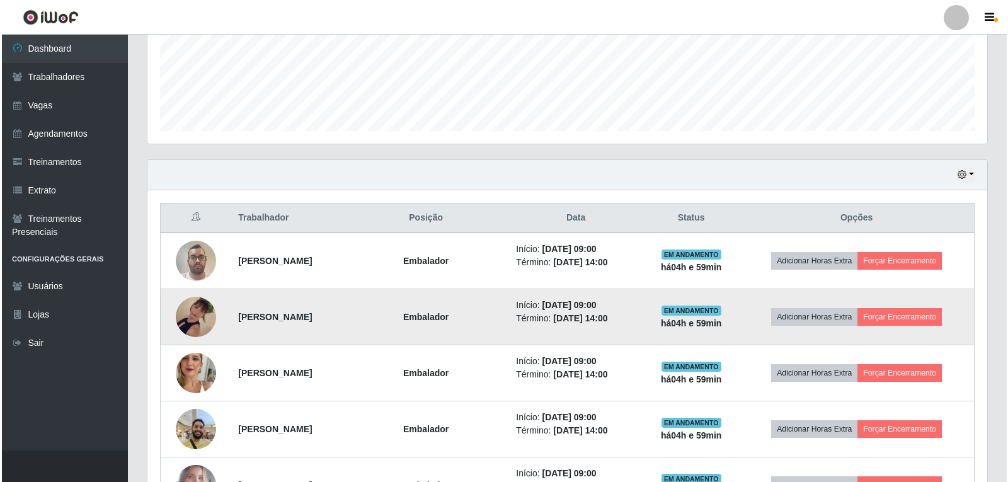
scroll to position [382, 0]
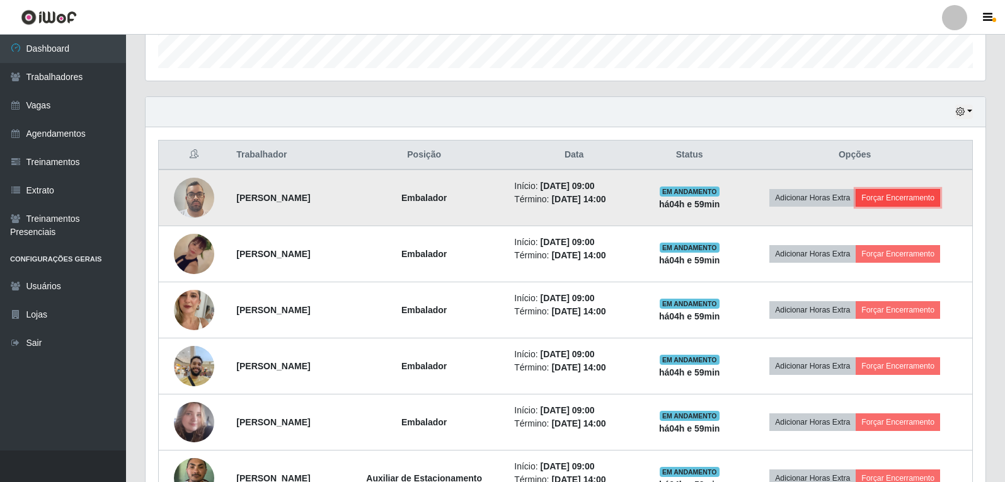
click at [931, 197] on button "Forçar Encerramento" at bounding box center [898, 198] width 84 height 18
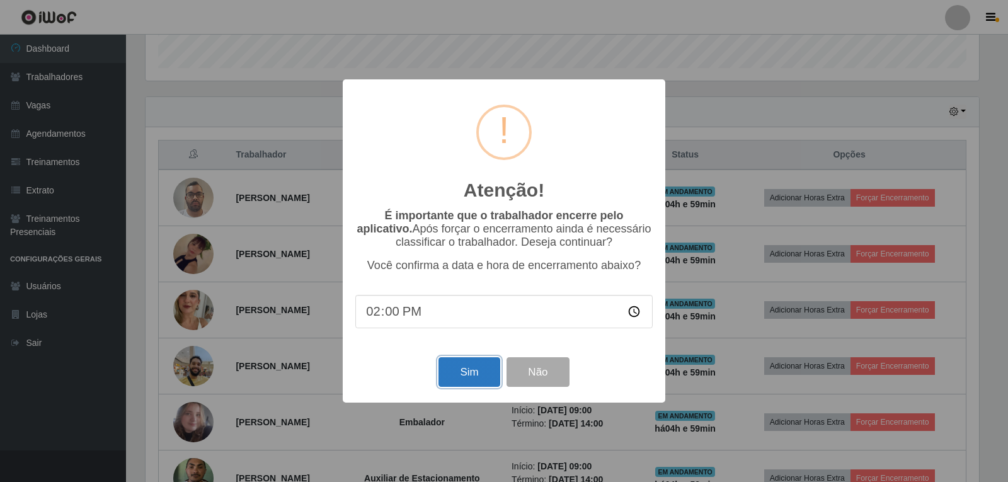
click at [467, 374] on button "Sim" at bounding box center [469, 372] width 61 height 30
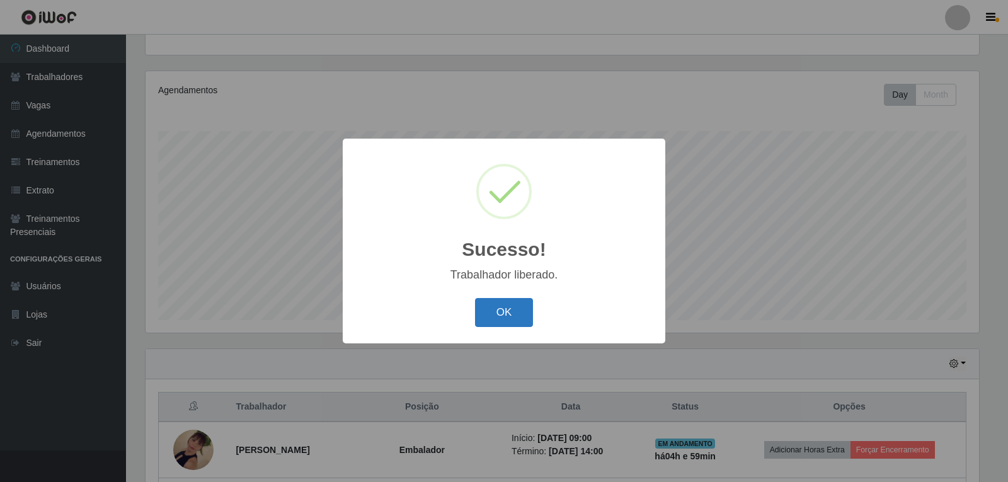
click at [490, 316] on button "OK" at bounding box center [504, 313] width 59 height 30
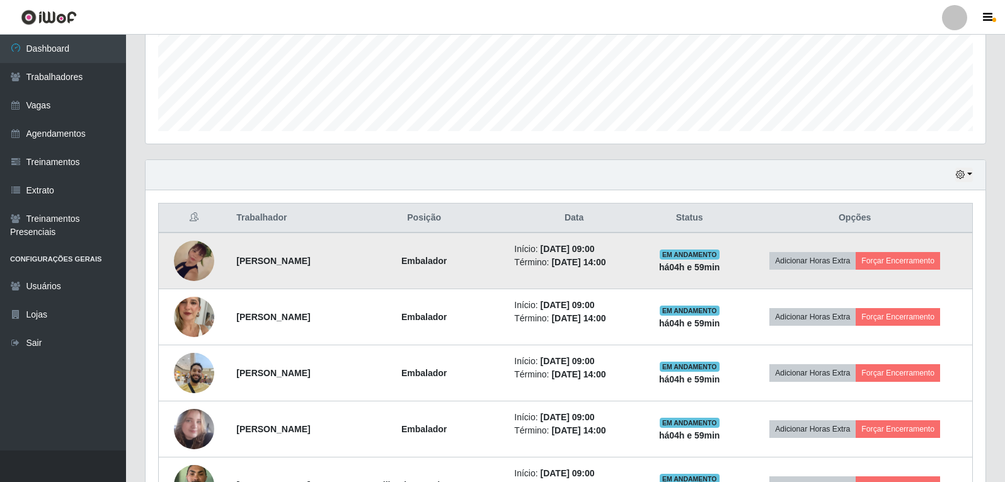
scroll to position [382, 0]
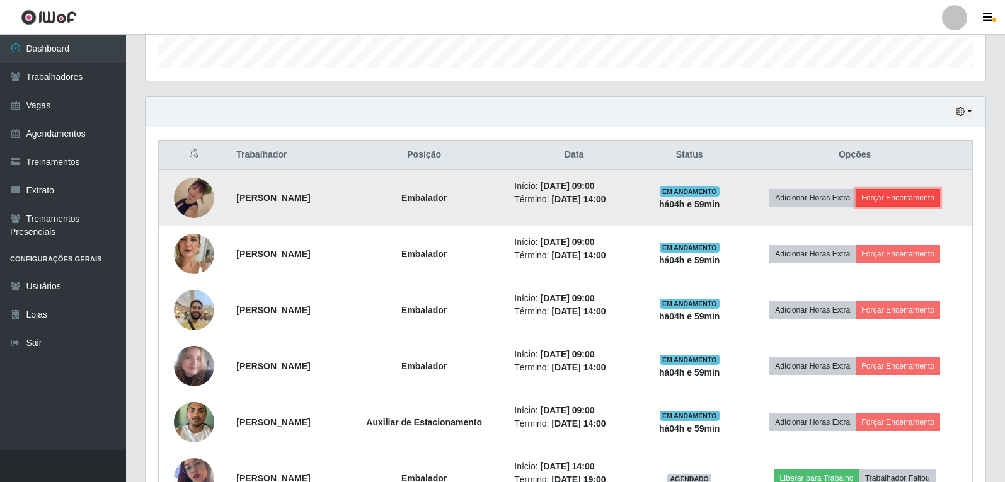
click at [928, 200] on button "Forçar Encerramento" at bounding box center [898, 198] width 84 height 18
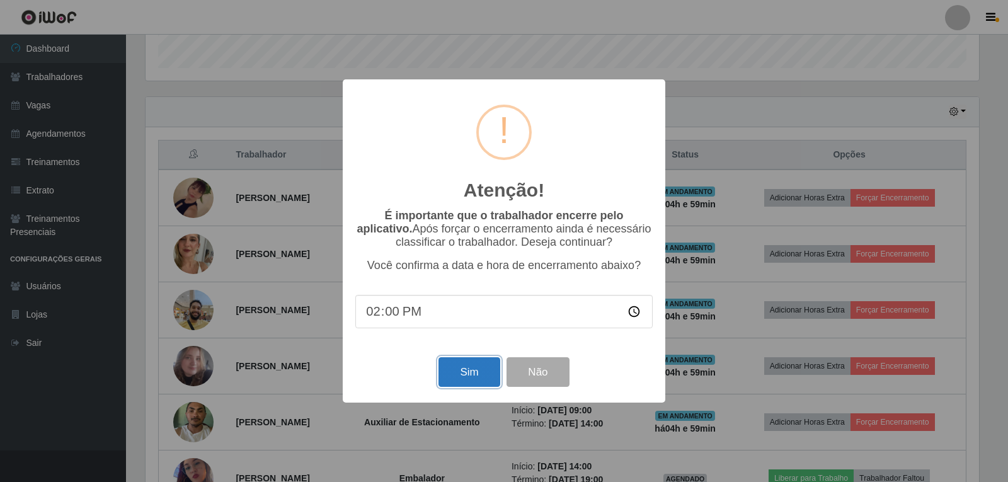
click at [471, 377] on button "Sim" at bounding box center [469, 372] width 61 height 30
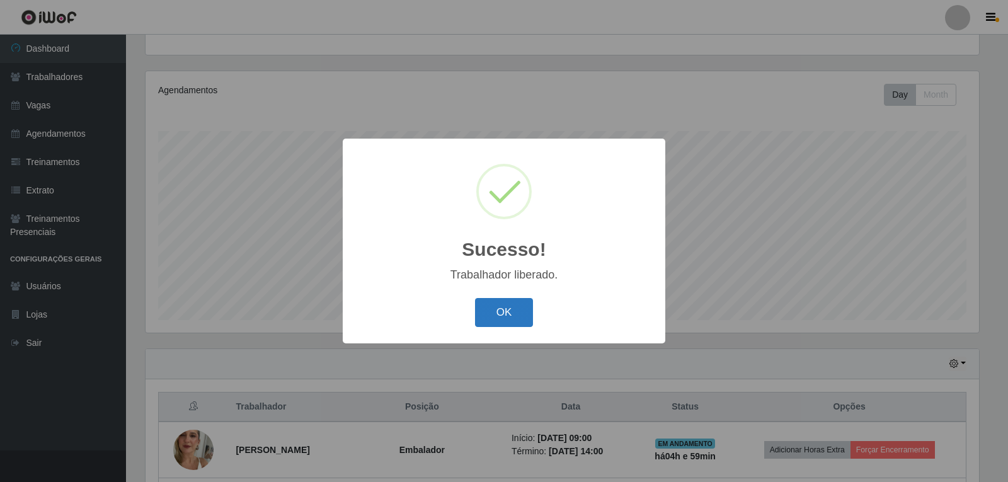
click at [508, 318] on button "OK" at bounding box center [504, 313] width 59 height 30
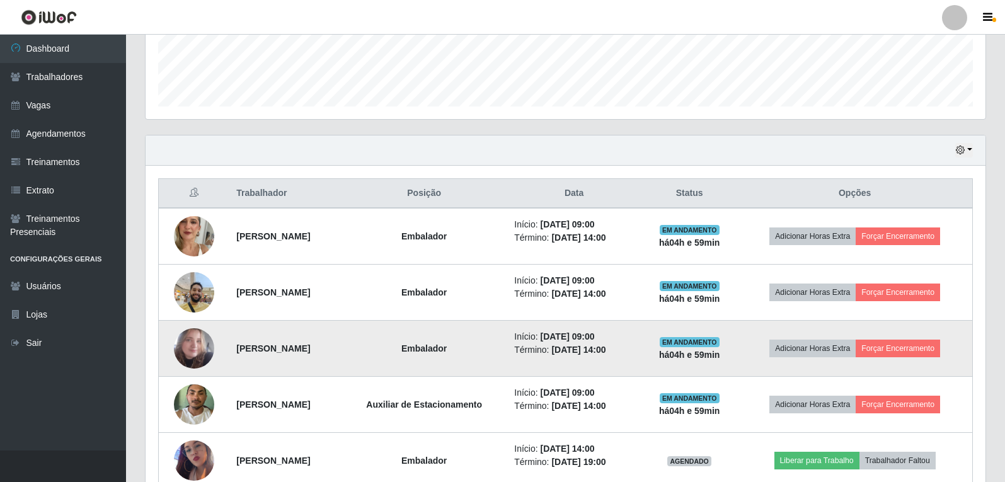
scroll to position [0, 0]
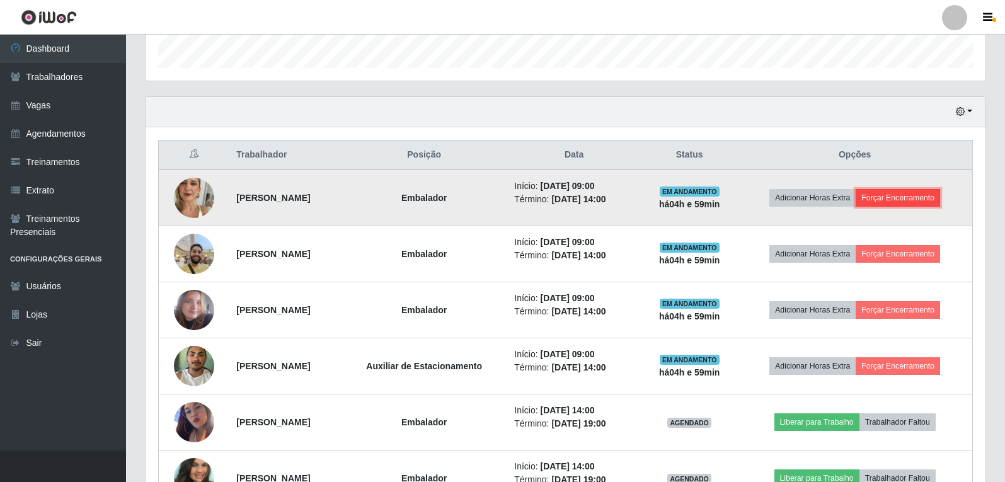
click at [940, 190] on button "Forçar Encerramento" at bounding box center [898, 198] width 84 height 18
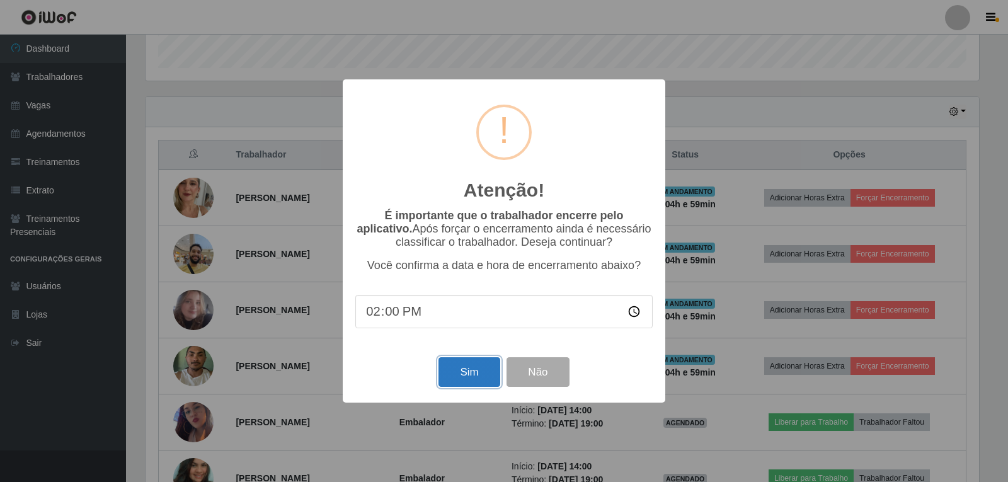
click at [485, 376] on button "Sim" at bounding box center [469, 372] width 61 height 30
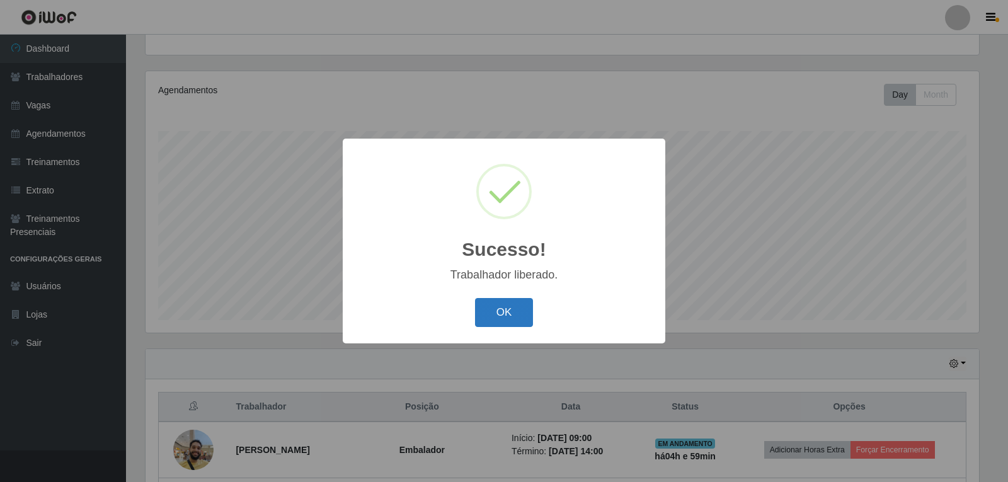
click at [530, 324] on button "OK" at bounding box center [504, 313] width 59 height 30
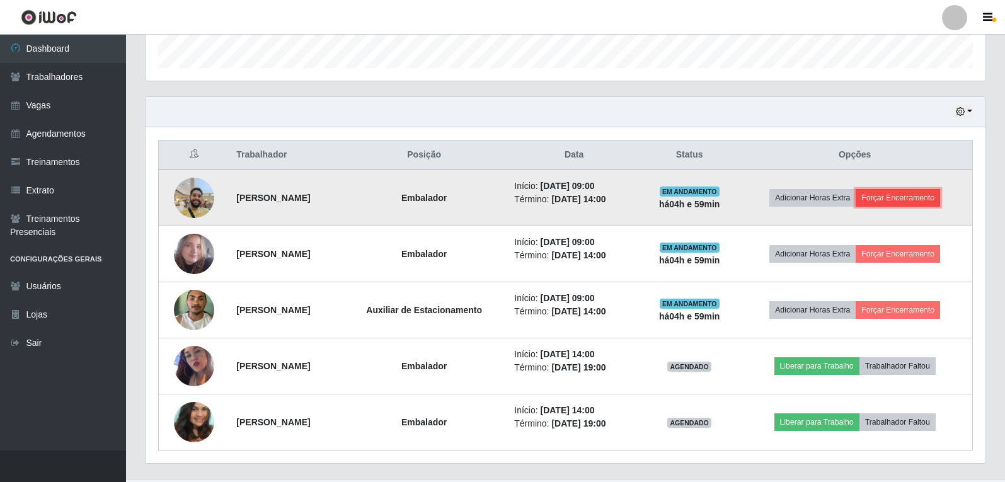
click at [932, 201] on button "Forçar Encerramento" at bounding box center [898, 198] width 84 height 18
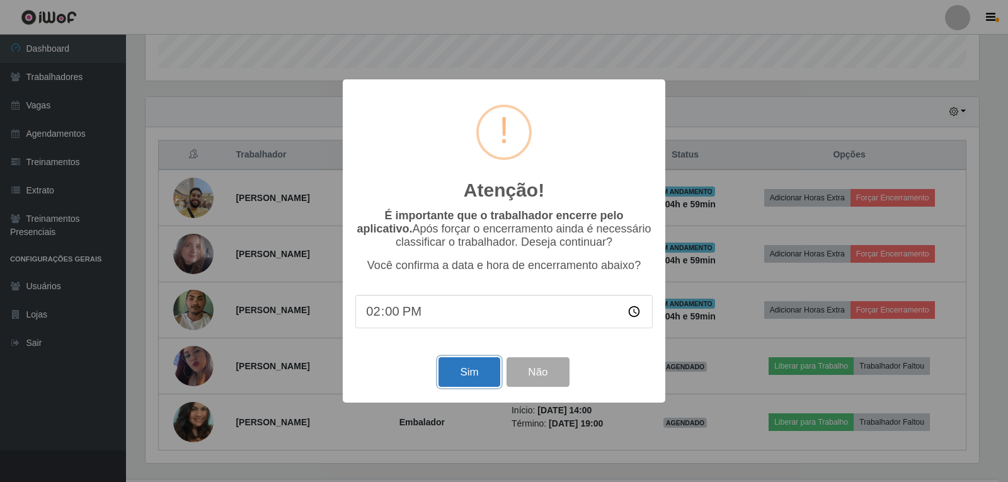
click at [471, 364] on button "Sim" at bounding box center [469, 372] width 61 height 30
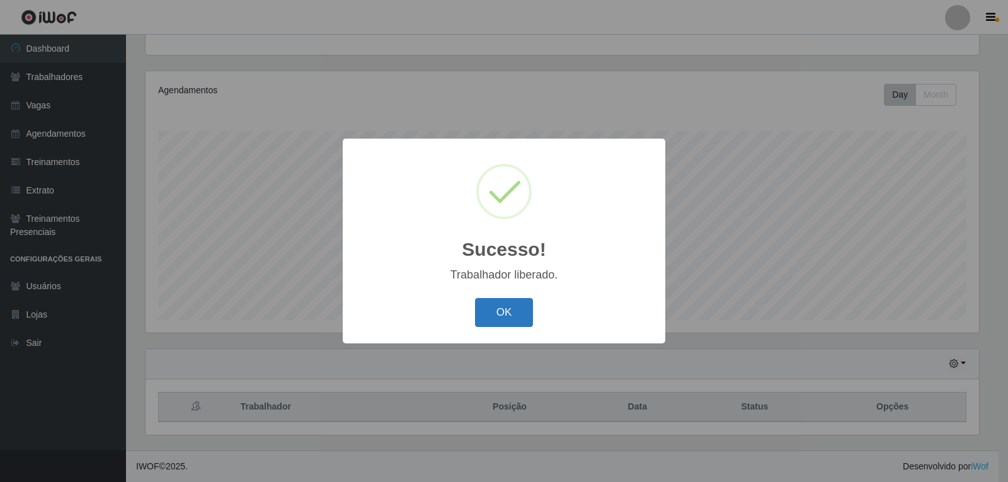
click at [494, 314] on button "OK" at bounding box center [504, 313] width 59 height 30
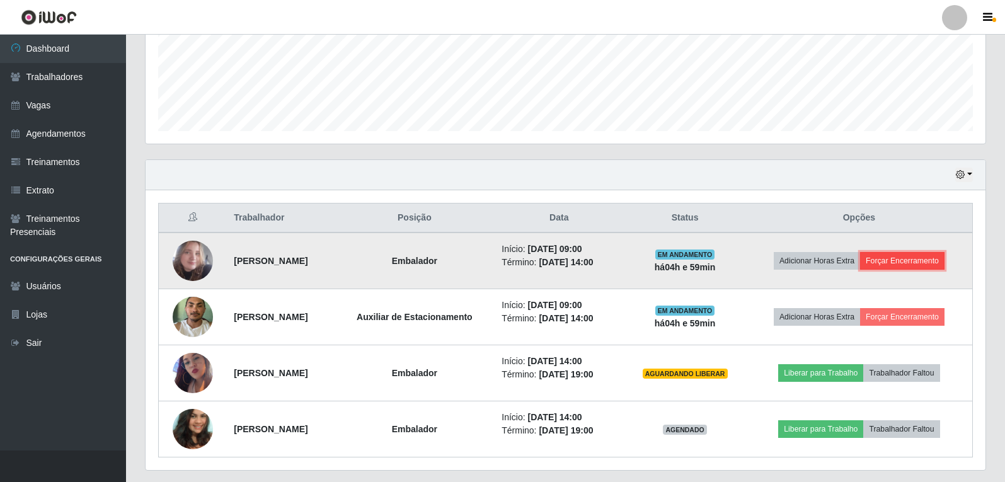
click at [934, 265] on button "Forçar Encerramento" at bounding box center [902, 261] width 84 height 18
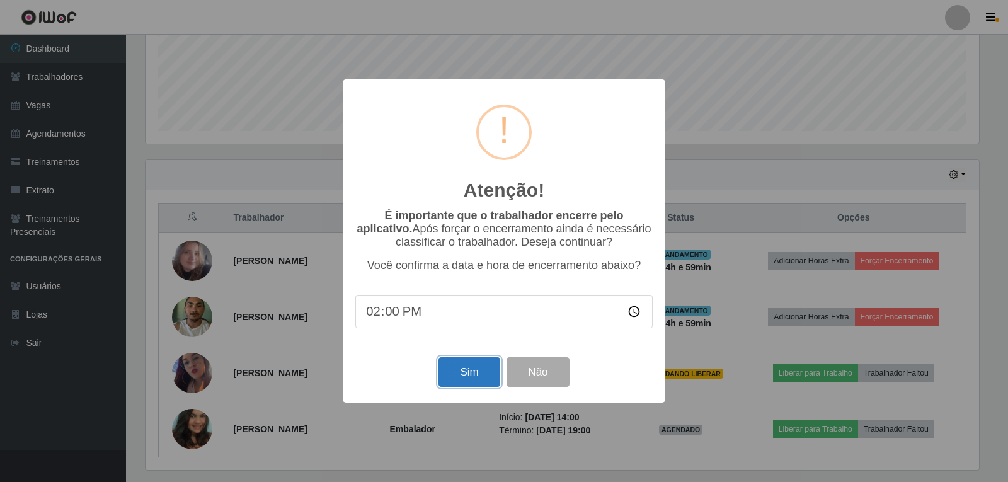
click at [480, 380] on button "Sim" at bounding box center [469, 372] width 61 height 30
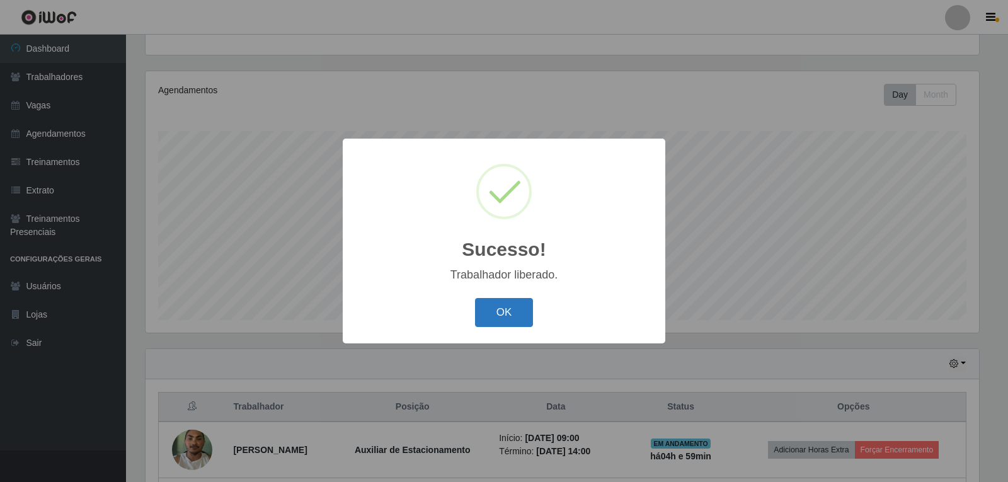
click at [505, 322] on button "OK" at bounding box center [504, 313] width 59 height 30
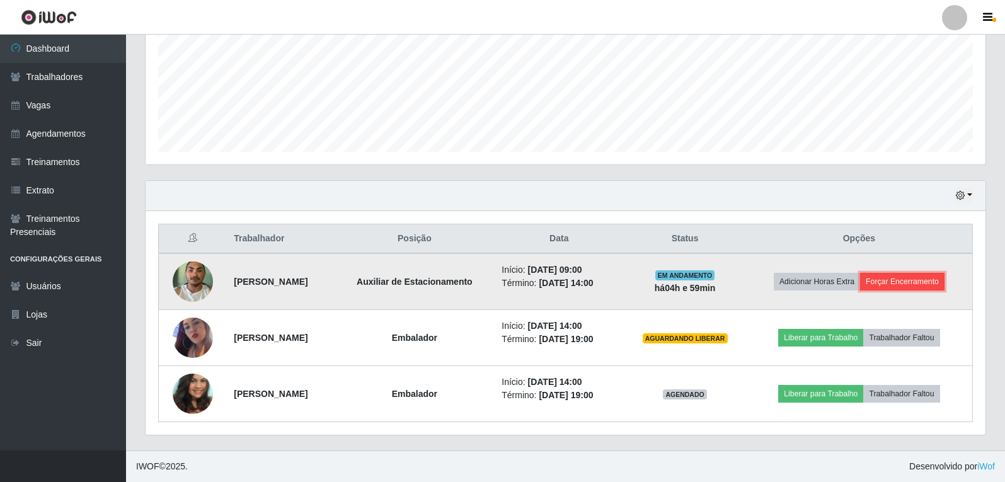
click at [906, 282] on button "Forçar Encerramento" at bounding box center [902, 282] width 84 height 18
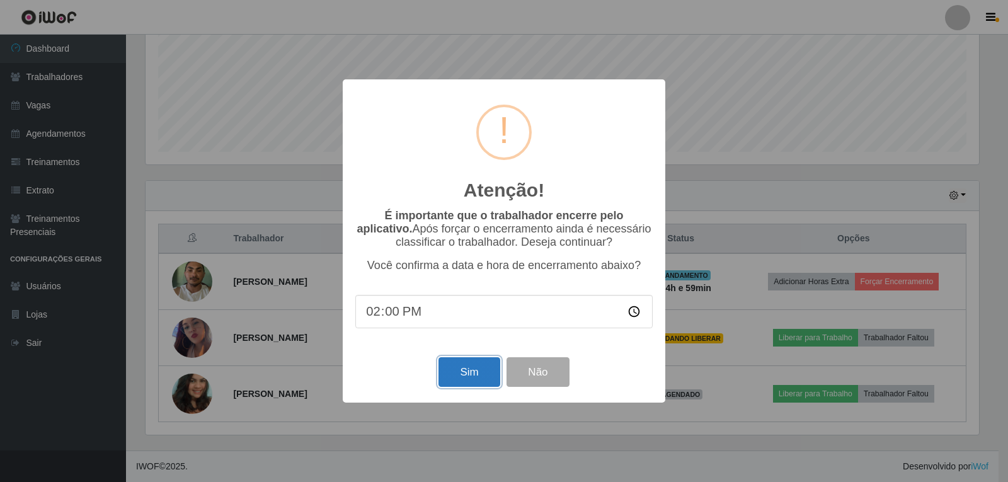
click at [468, 371] on button "Sim" at bounding box center [469, 372] width 61 height 30
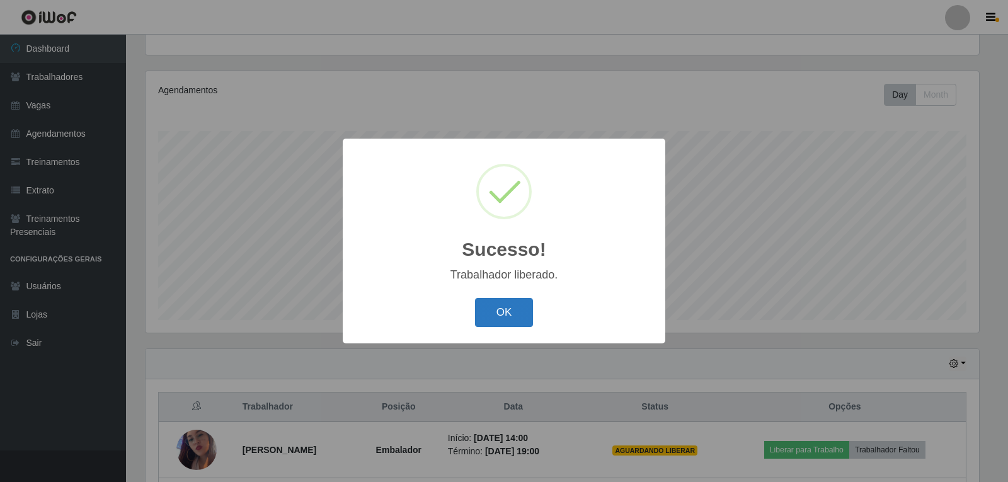
click at [493, 316] on button "OK" at bounding box center [504, 313] width 59 height 30
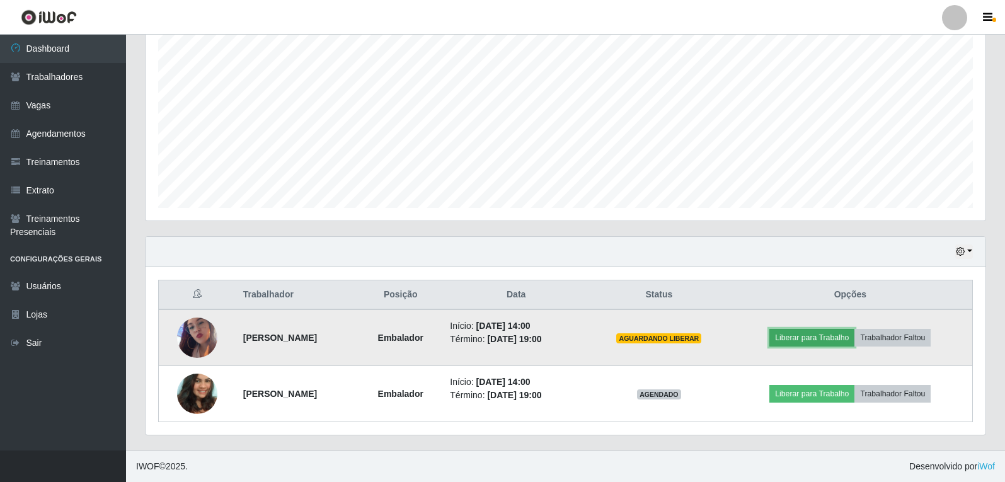
click at [838, 337] on button "Liberar para Trabalho" at bounding box center [811, 338] width 85 height 18
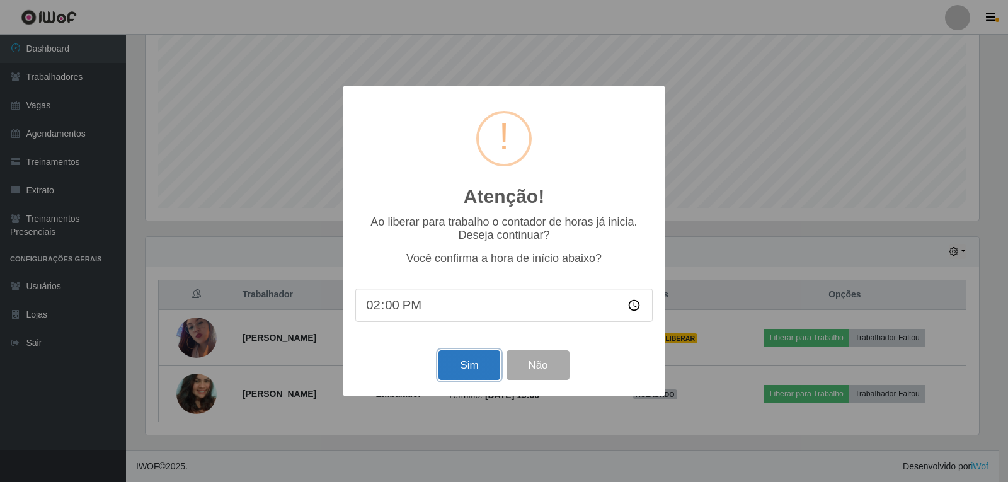
click at [481, 372] on button "Sim" at bounding box center [469, 365] width 61 height 30
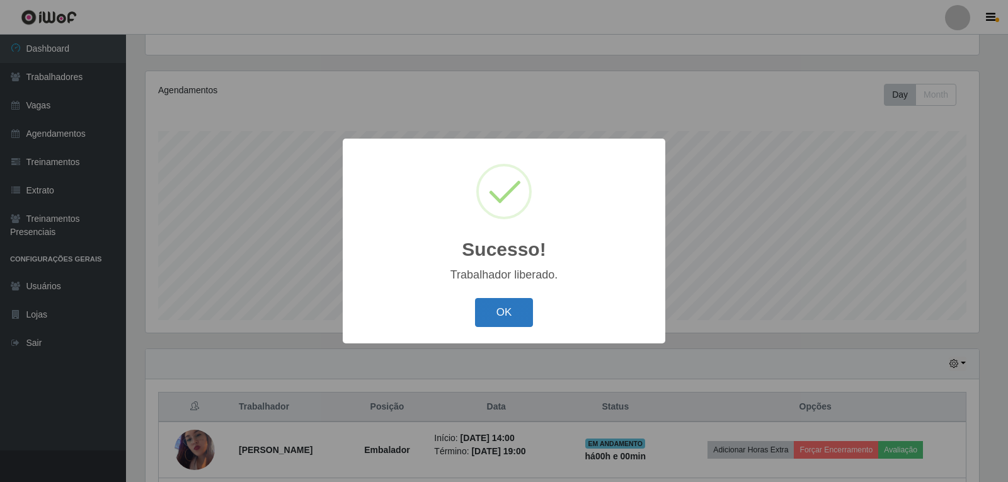
click at [497, 311] on button "OK" at bounding box center [504, 313] width 59 height 30
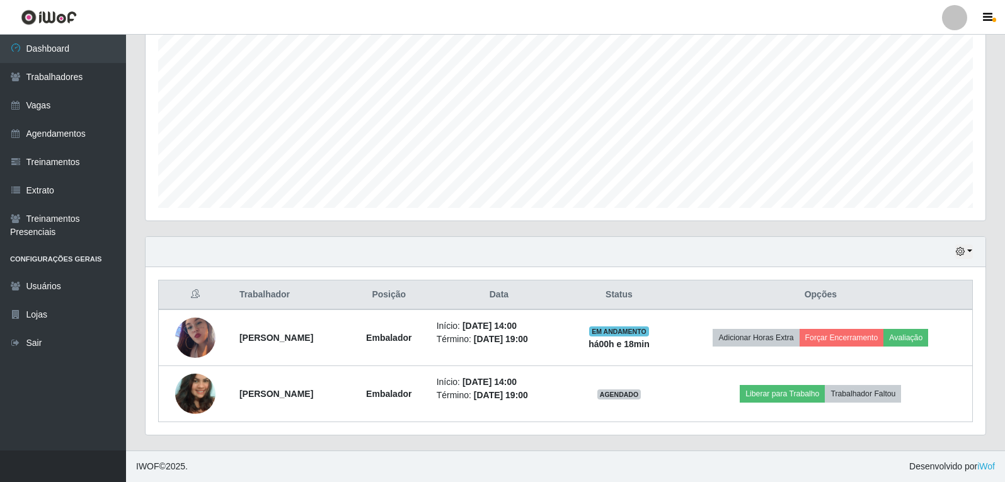
click at [713, 268] on div "Trabalhador Posição Data Status Opções [PERSON_NAME] Início: [DATE] 14:00 Térmi…" at bounding box center [566, 351] width 840 height 168
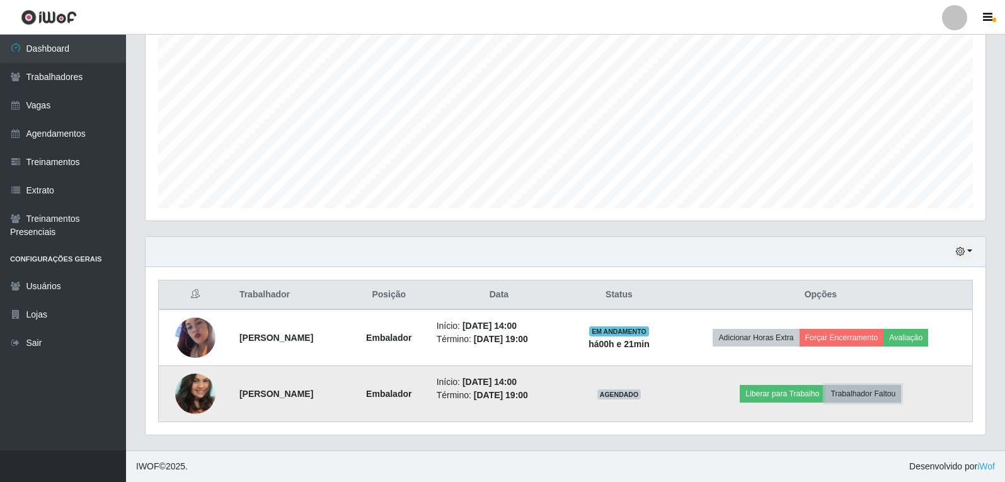
click at [895, 392] on button "Trabalhador Faltou" at bounding box center [863, 394] width 76 height 18
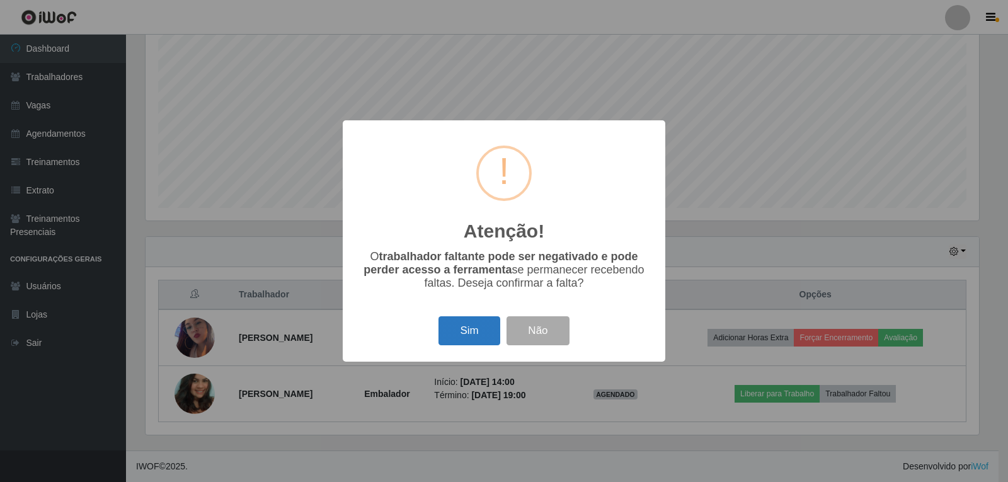
click at [458, 334] on button "Sim" at bounding box center [469, 331] width 61 height 30
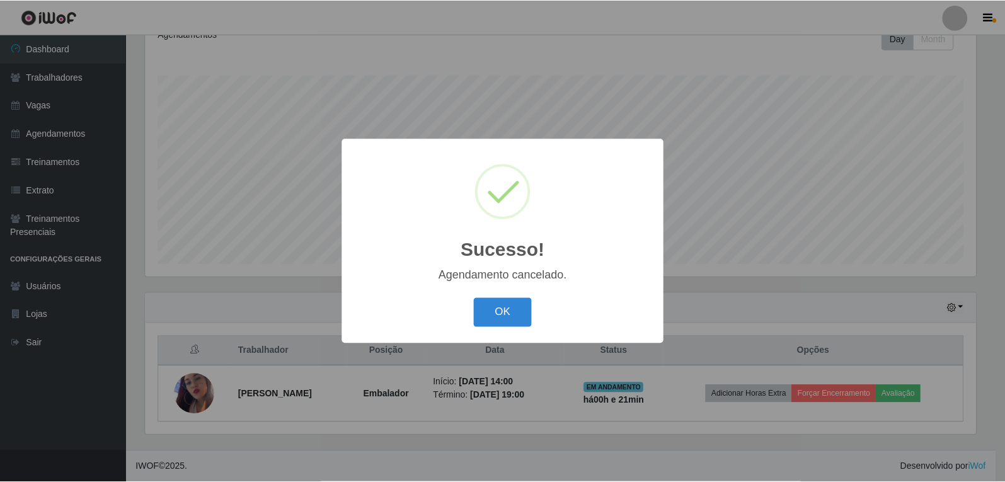
scroll to position [187, 0]
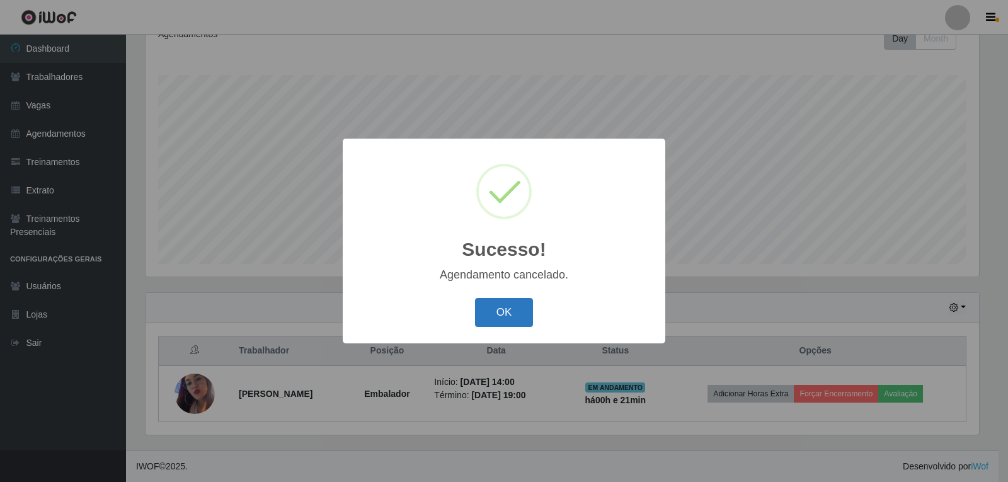
drag, startPoint x: 488, startPoint y: 311, endPoint x: 494, endPoint y: 321, distance: 11.6
click at [489, 313] on button "OK" at bounding box center [504, 313] width 59 height 30
